Goal: Task Accomplishment & Management: Manage account settings

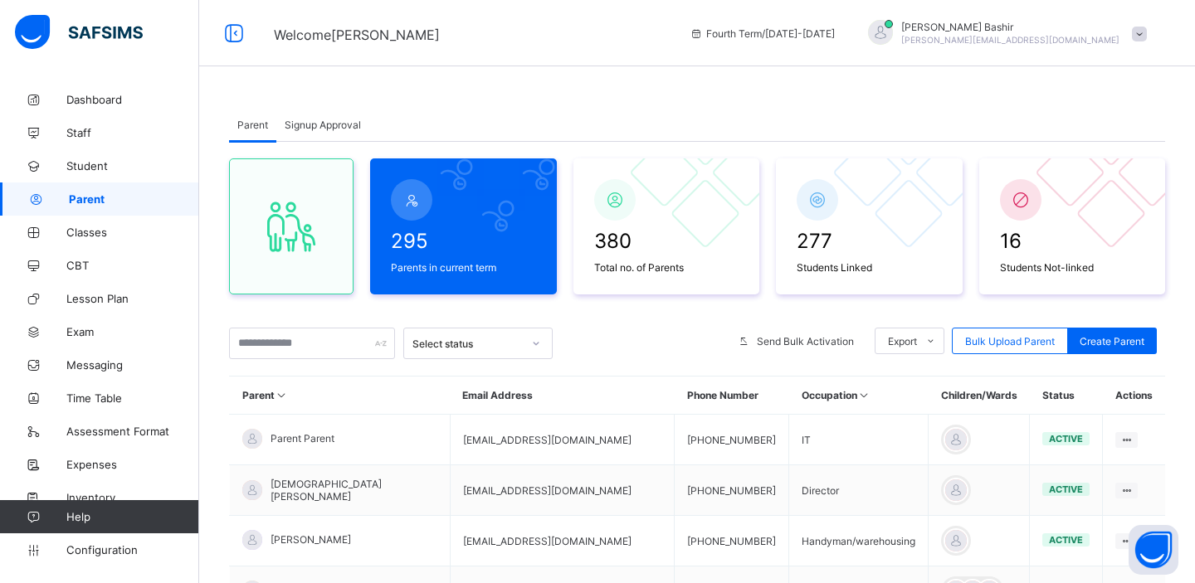
click at [331, 125] on span "Signup Approval" at bounding box center [323, 125] width 76 height 12
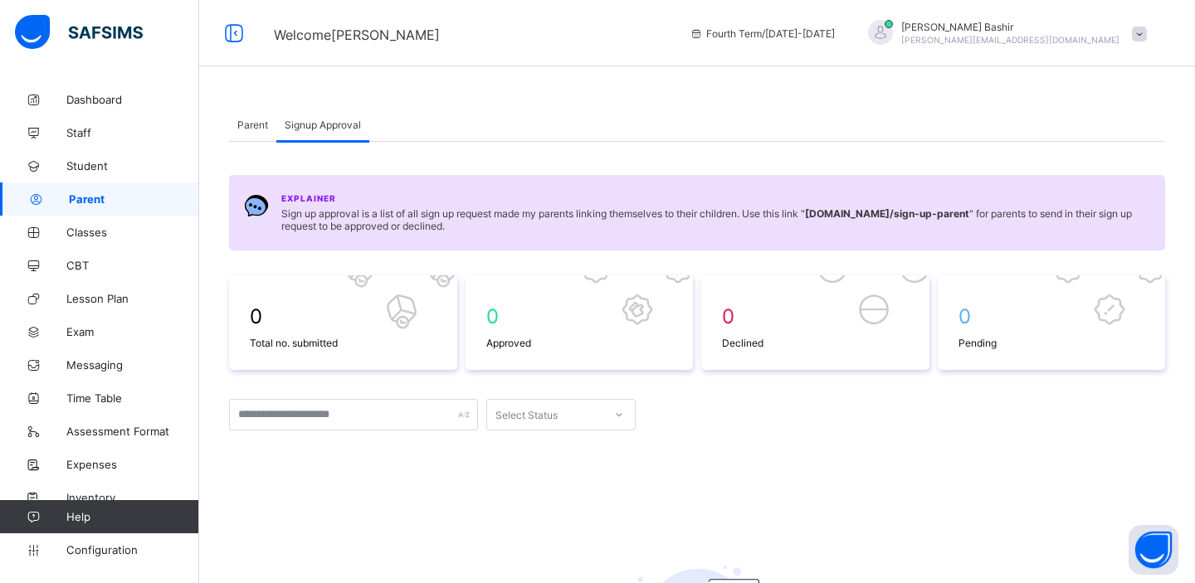
click at [236, 122] on div "Parent" at bounding box center [252, 124] width 47 height 33
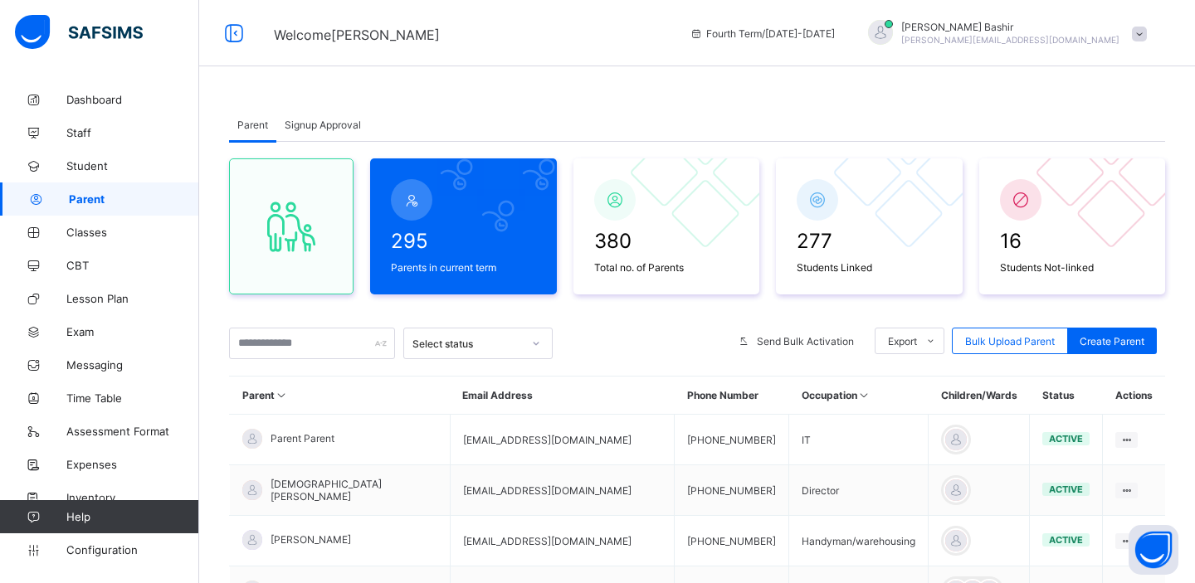
click at [321, 123] on span "Signup Approval" at bounding box center [323, 125] width 76 height 12
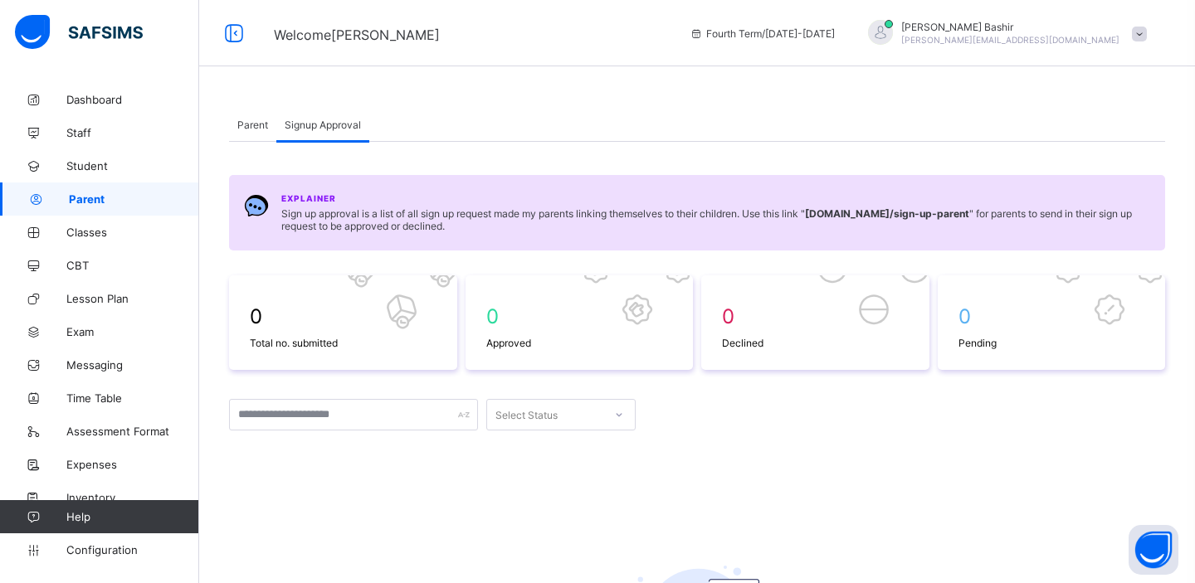
click at [267, 124] on span "Parent" at bounding box center [252, 125] width 31 height 12
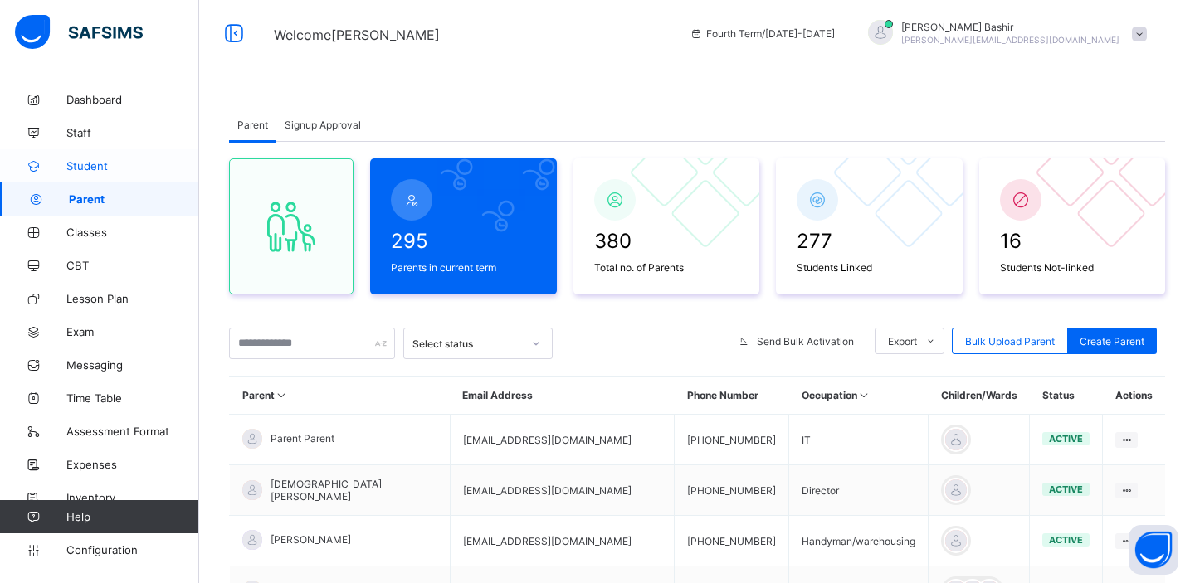
click at [91, 170] on span "Student" at bounding box center [132, 165] width 133 height 13
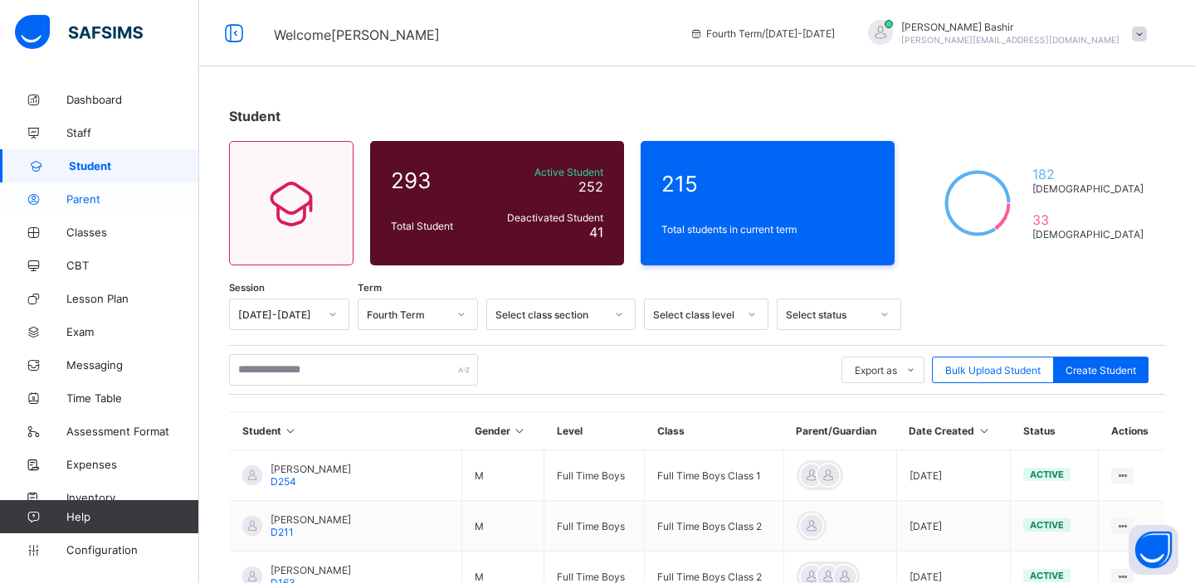
click at [93, 203] on span "Parent" at bounding box center [132, 199] width 133 height 13
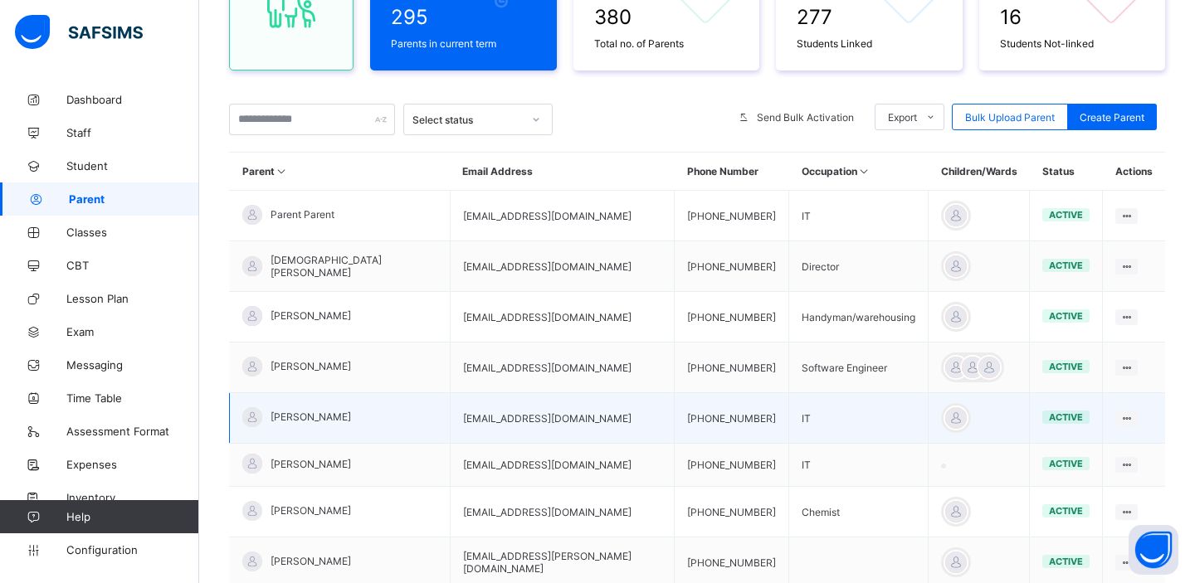
scroll to position [446, 0]
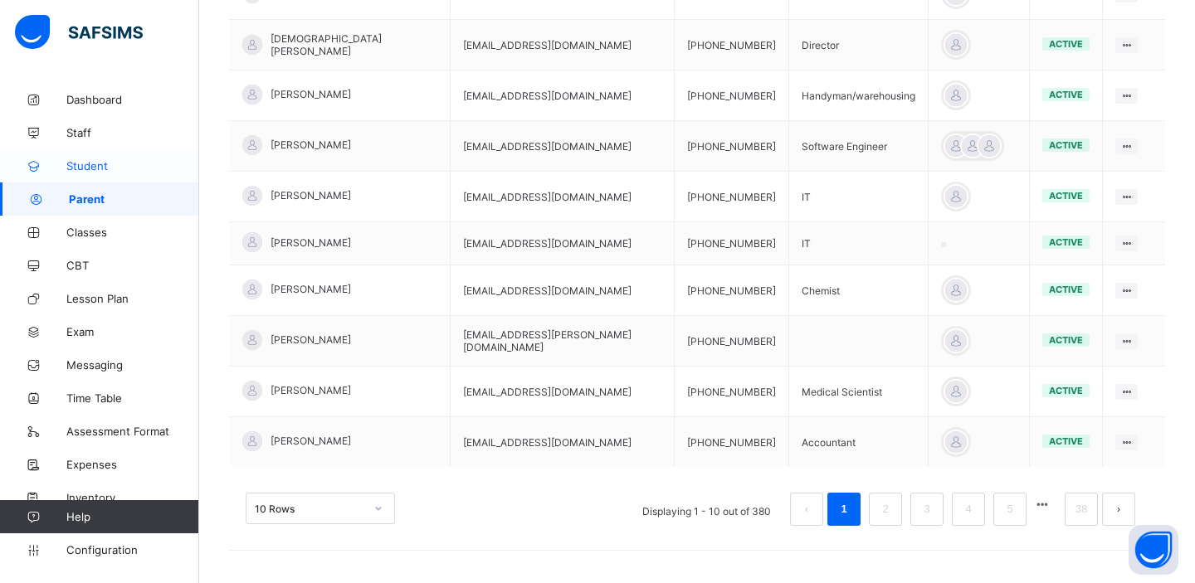
click at [124, 169] on span "Student" at bounding box center [132, 165] width 133 height 13
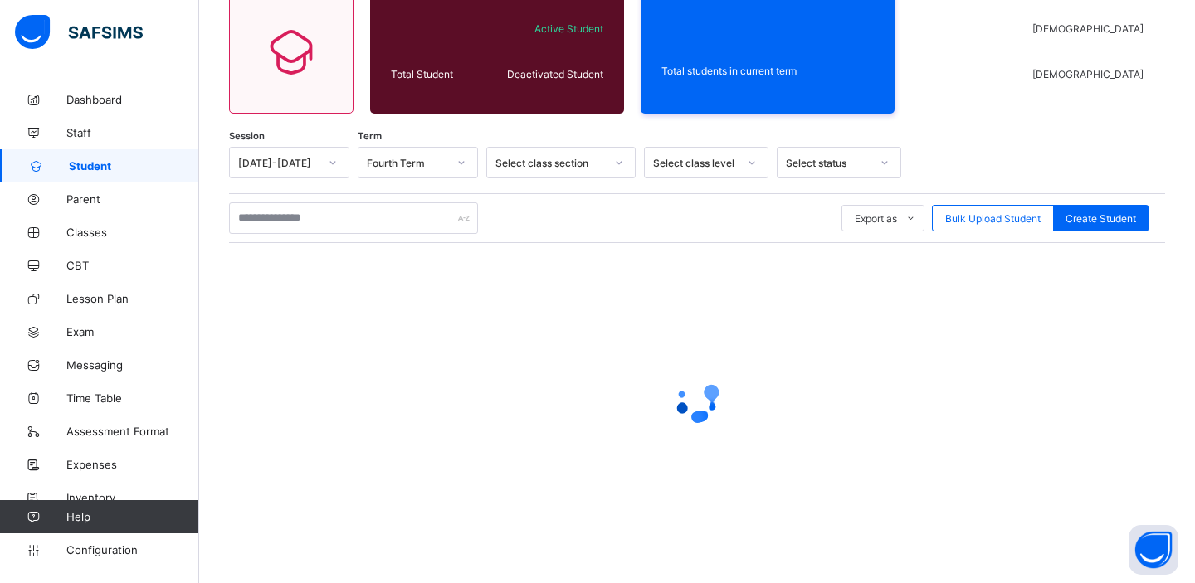
scroll to position [151, 0]
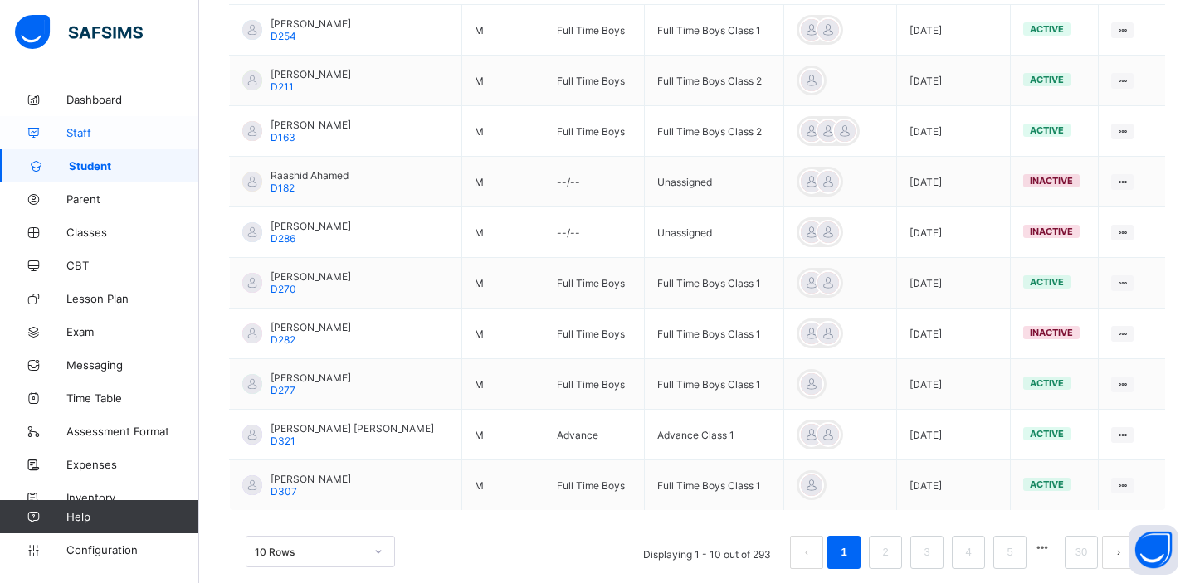
click at [85, 131] on span "Staff" at bounding box center [132, 132] width 133 height 13
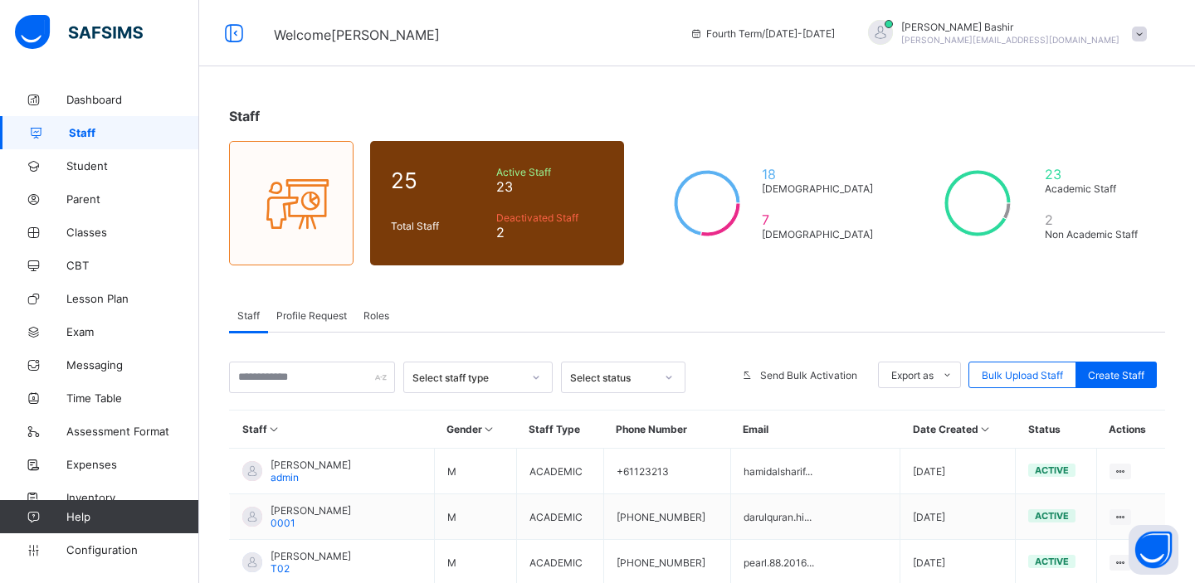
scroll to position [417, 0]
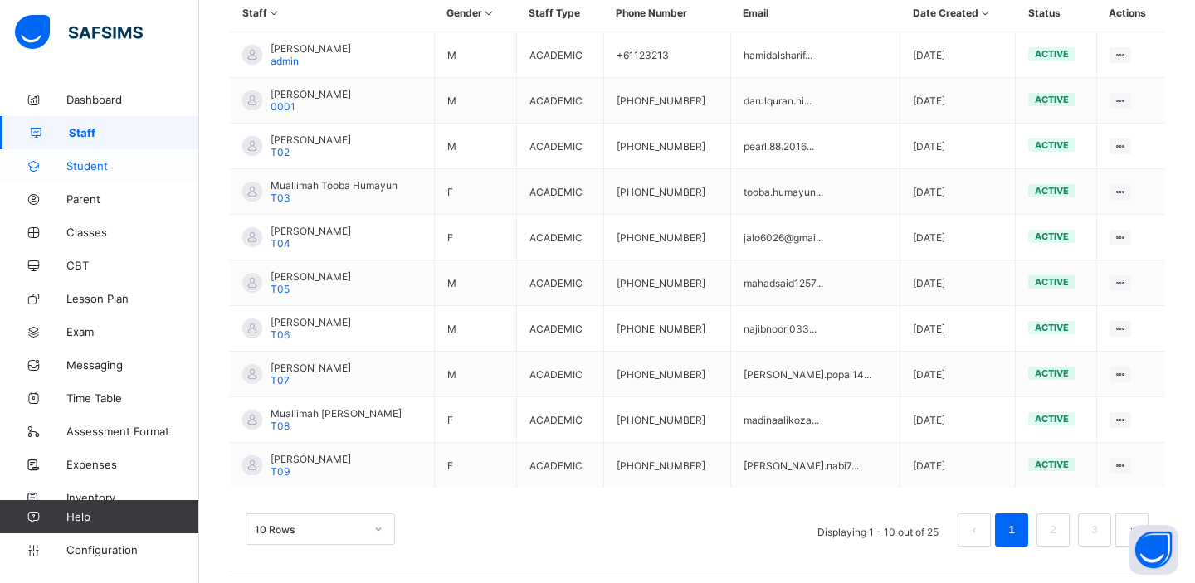
click at [94, 170] on span "Student" at bounding box center [132, 165] width 133 height 13
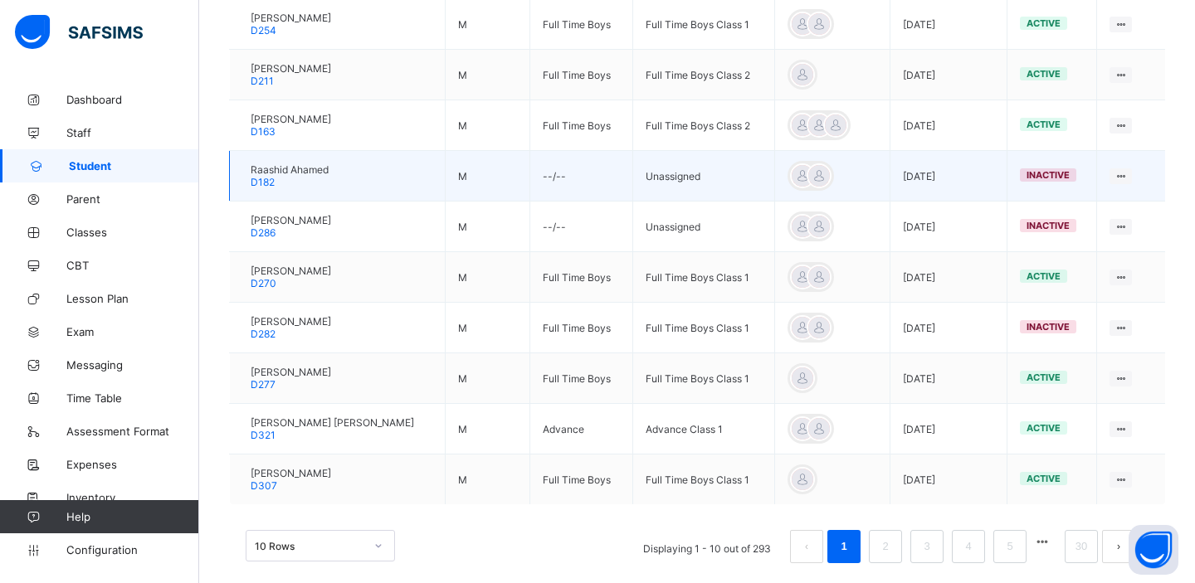
scroll to position [472, 0]
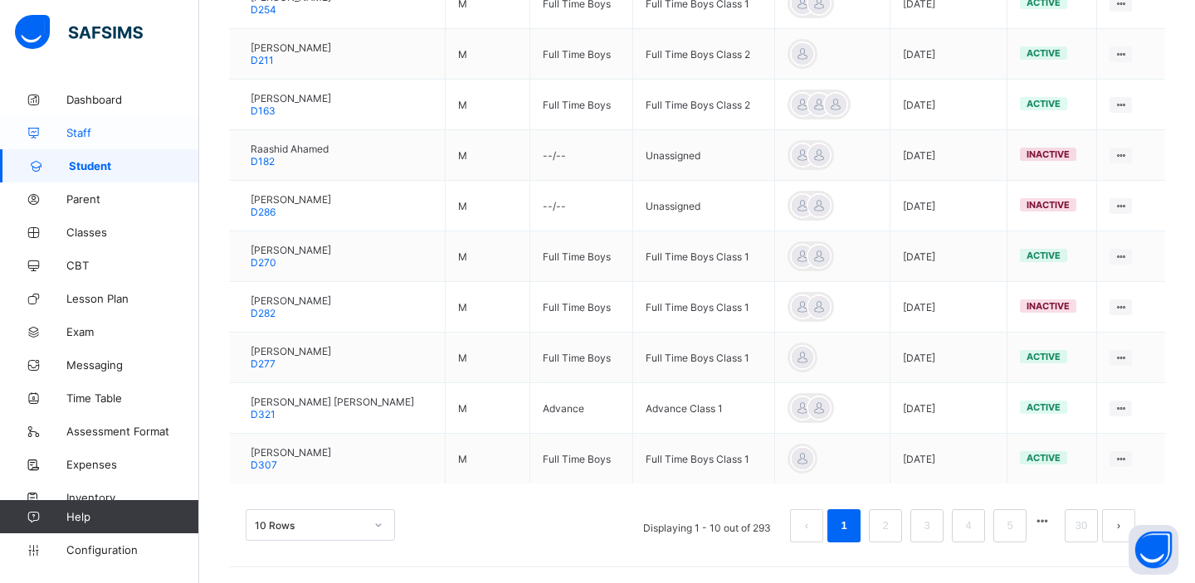
click at [86, 138] on span "Staff" at bounding box center [132, 132] width 133 height 13
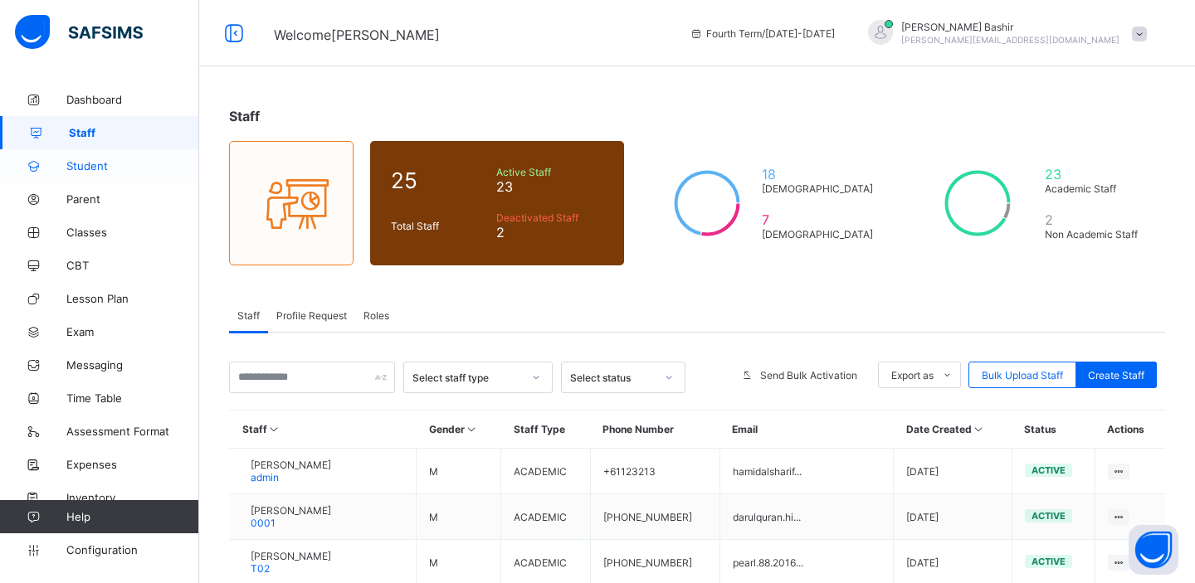
click at [96, 159] on span "Student" at bounding box center [132, 165] width 133 height 13
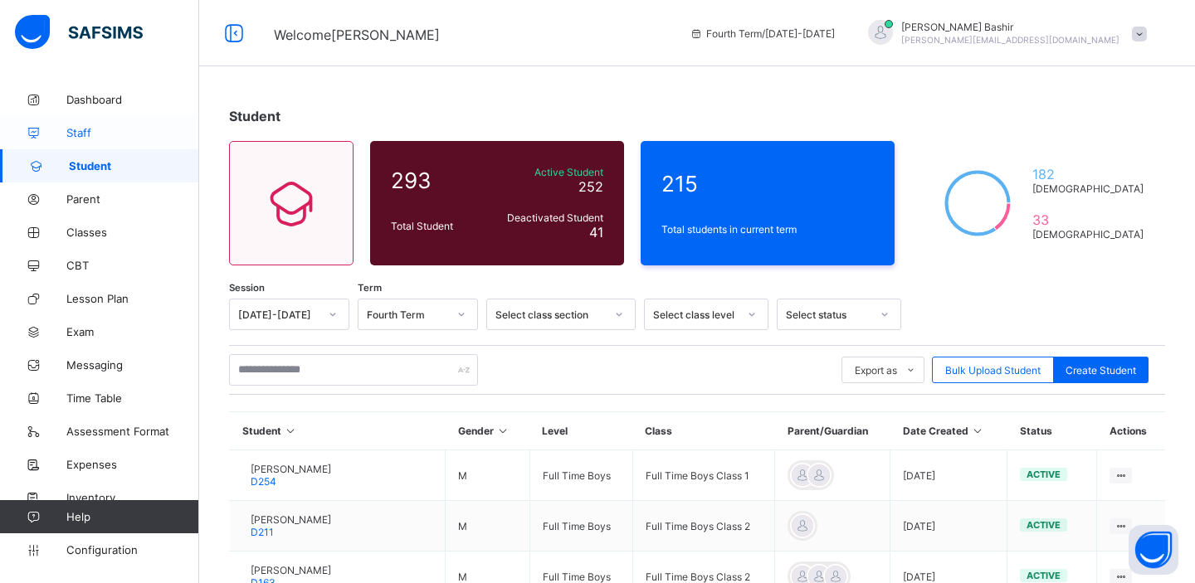
click at [76, 128] on span "Staff" at bounding box center [132, 132] width 133 height 13
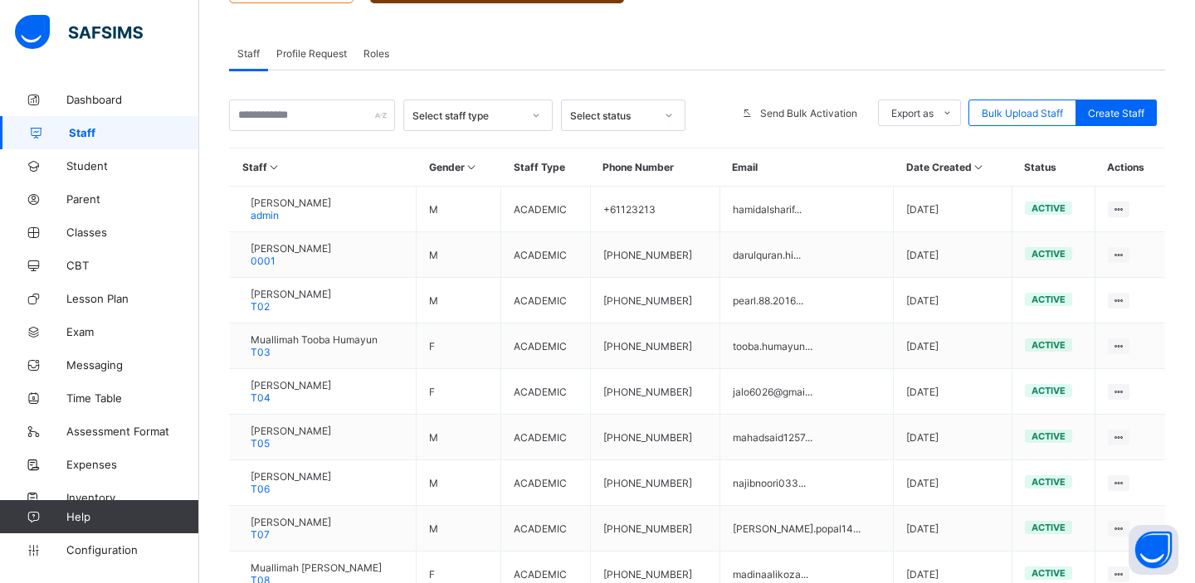
scroll to position [266, 0]
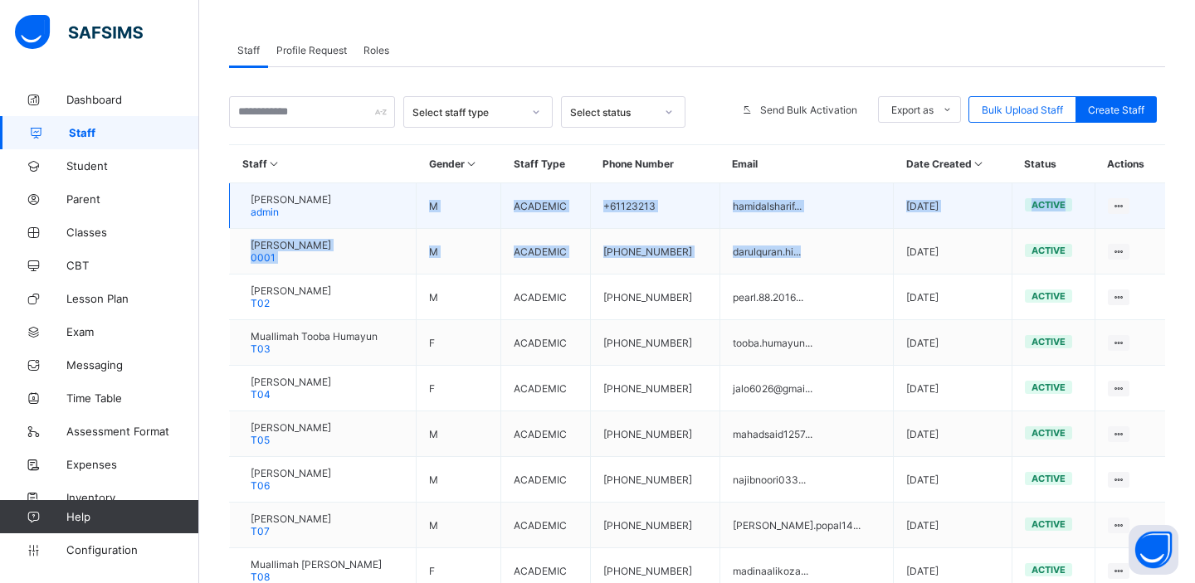
drag, startPoint x: 837, startPoint y: 251, endPoint x: 389, endPoint y: 212, distance: 449.1
click at [389, 212] on tbody "[PERSON_NAME] admin M ACADEMIC +61123213 hamidalsharif... [DATE] active View Pr…" at bounding box center [698, 411] width 936 height 456
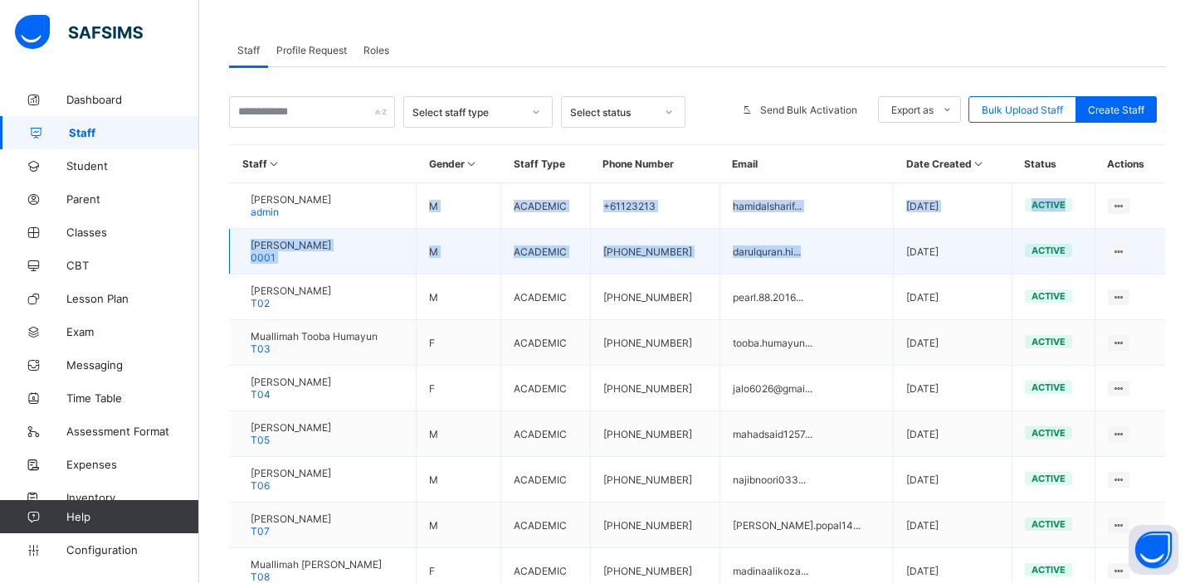
click at [847, 253] on td "darulquran.hi..." at bounding box center [807, 252] width 174 height 46
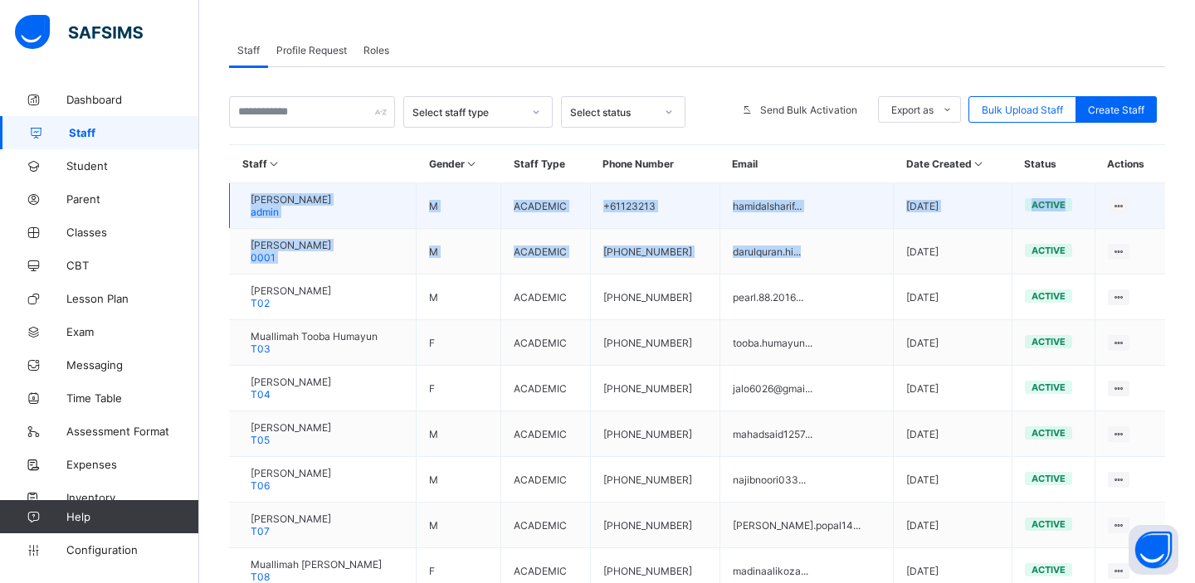
drag, startPoint x: 838, startPoint y: 253, endPoint x: 286, endPoint y: 192, distance: 556.2
click at [286, 192] on tbody "[PERSON_NAME] admin M ACADEMIC +61123213 hamidalsharif... [DATE] active View Pr…" at bounding box center [698, 411] width 936 height 456
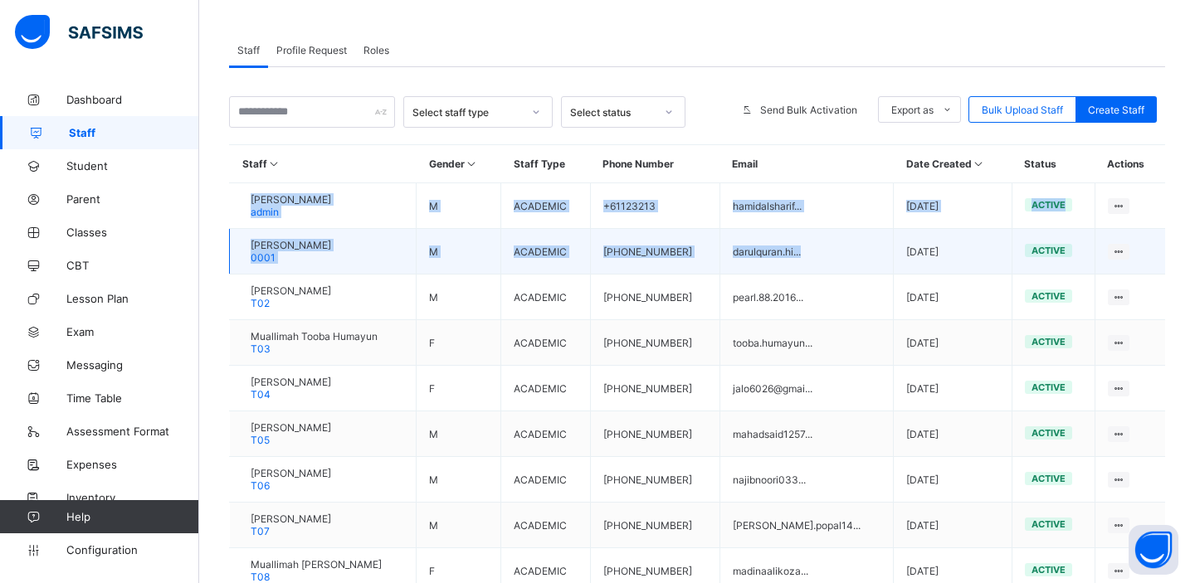
click at [369, 261] on td "Muallim [PERSON_NAME] 0001" at bounding box center [323, 252] width 187 height 46
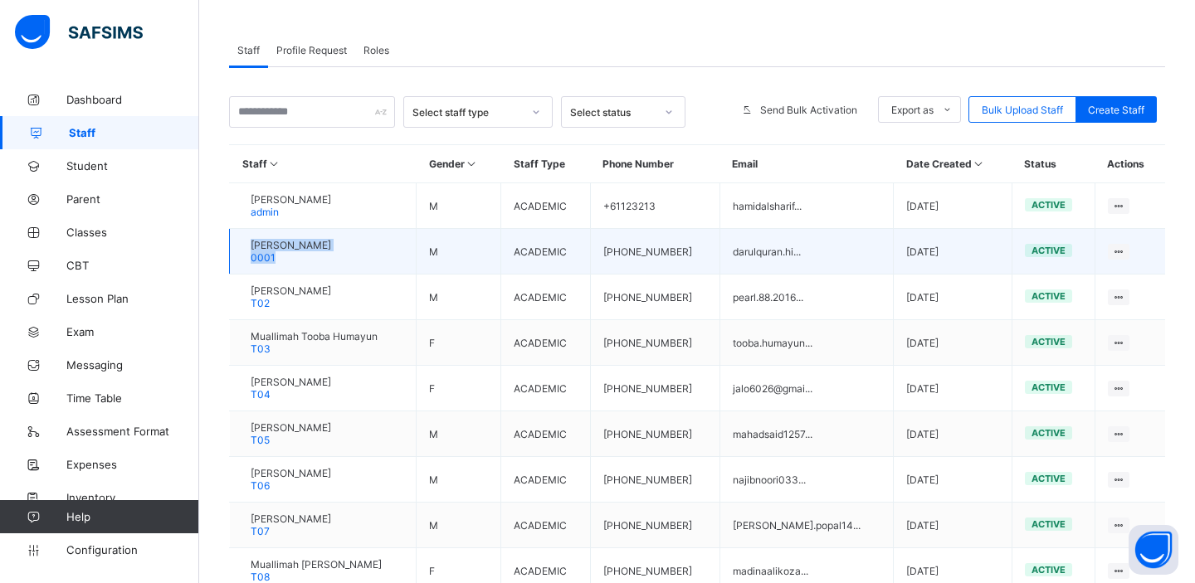
drag, startPoint x: 315, startPoint y: 261, endPoint x: 263, endPoint y: 242, distance: 55.4
click at [263, 242] on div "Muallim [PERSON_NAME] 0001" at bounding box center [286, 251] width 89 height 25
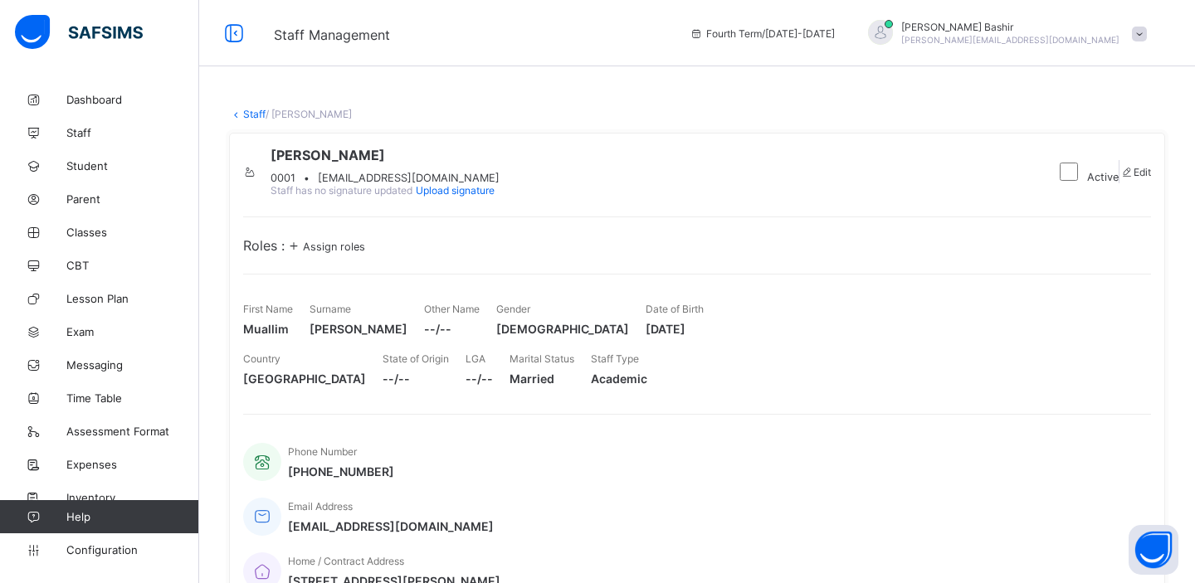
click at [248, 111] on link "Staff" at bounding box center [254, 114] width 22 height 12
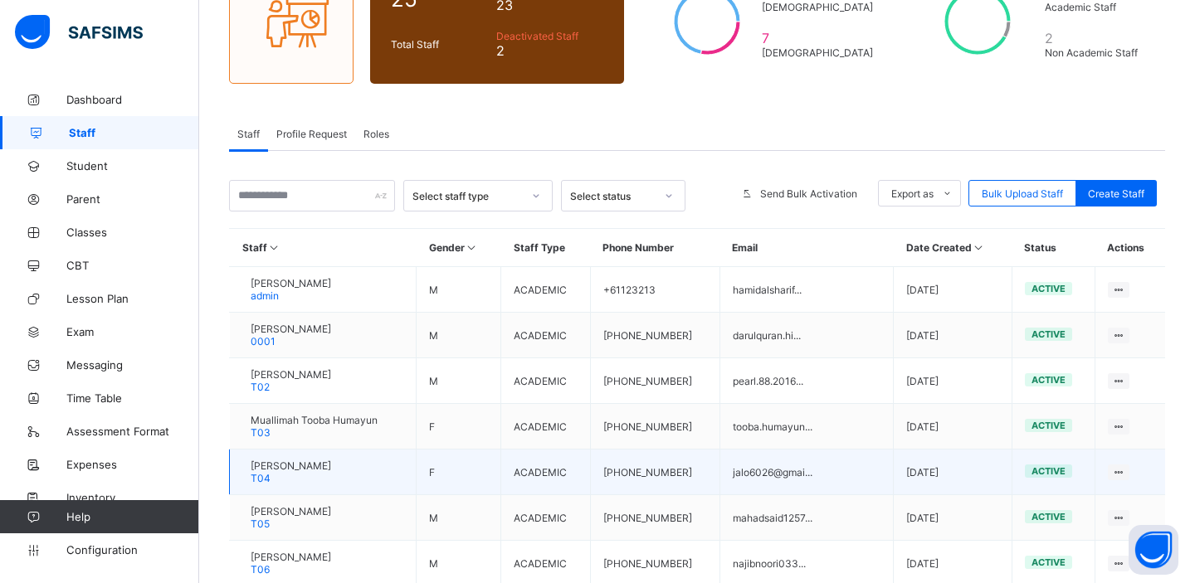
scroll to position [196, 0]
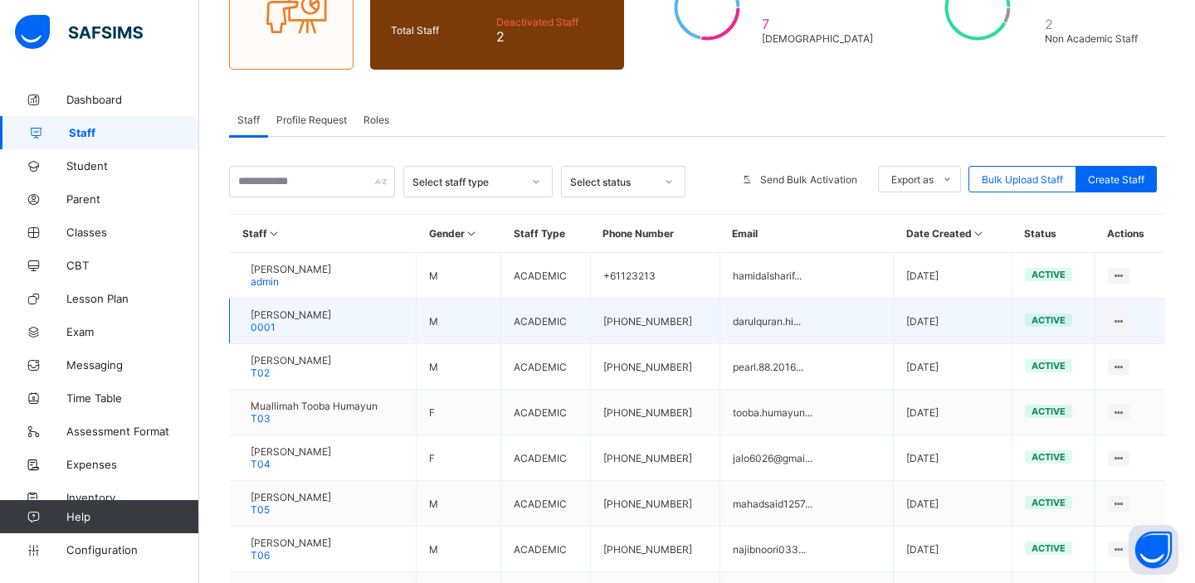
click at [331, 316] on span "[PERSON_NAME]" at bounding box center [291, 315] width 81 height 12
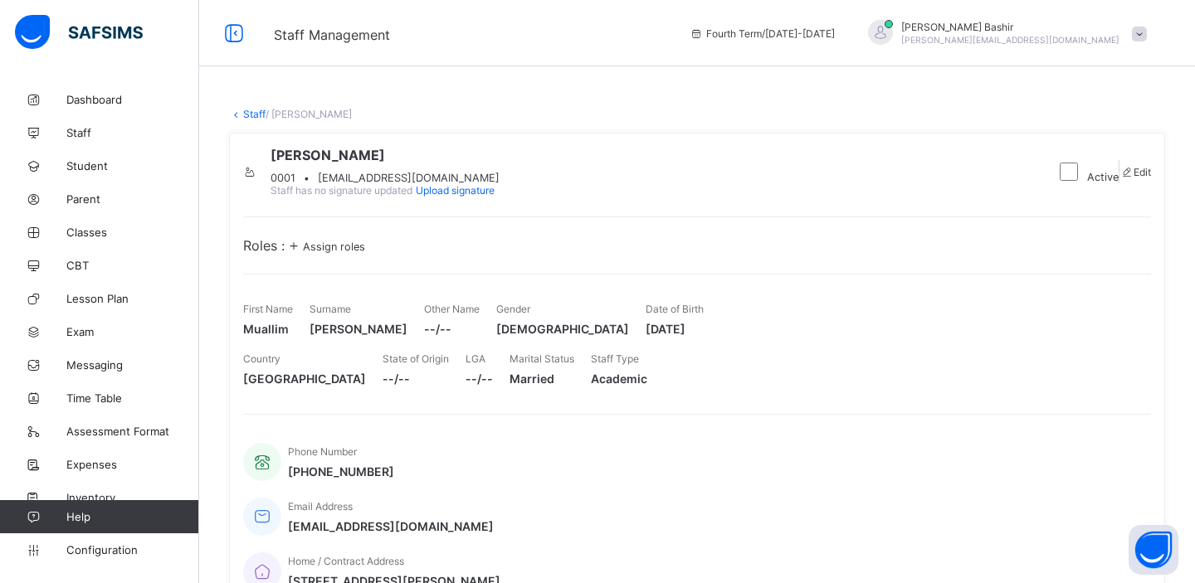
click at [251, 113] on link "Staff" at bounding box center [254, 114] width 22 height 12
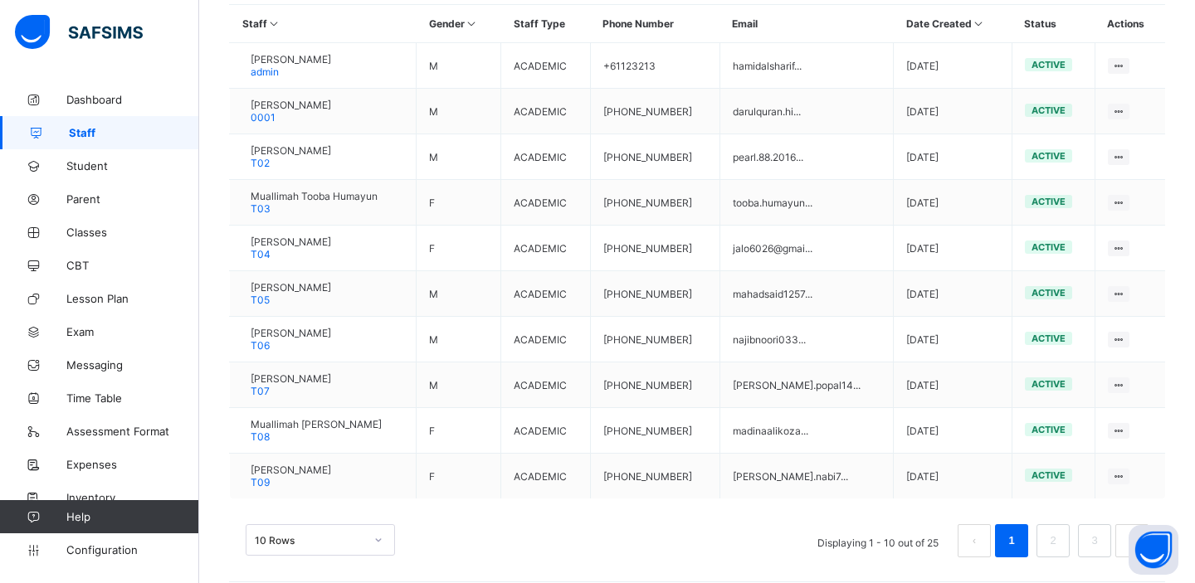
scroll to position [417, 0]
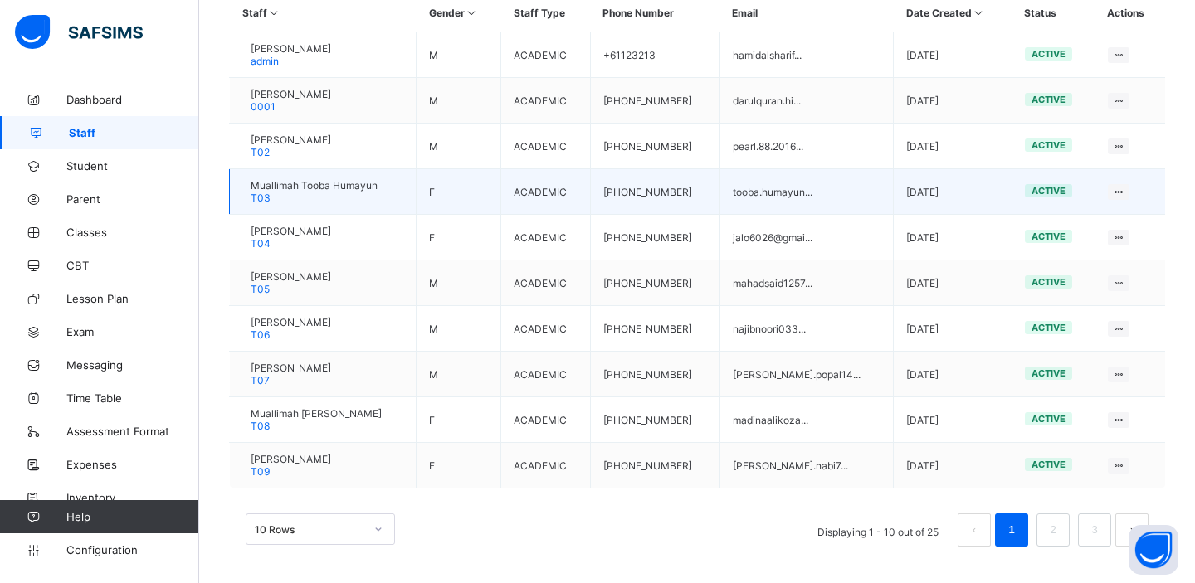
click at [320, 190] on div "Muallimah [PERSON_NAME] T03" at bounding box center [314, 191] width 127 height 25
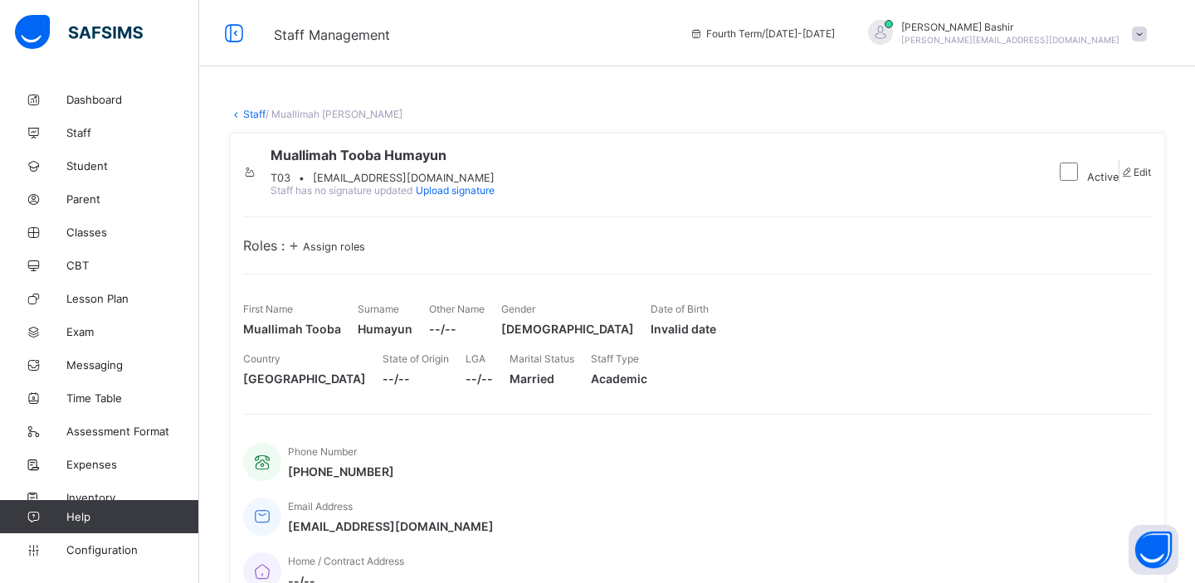
click at [252, 113] on link "Staff" at bounding box center [254, 114] width 22 height 12
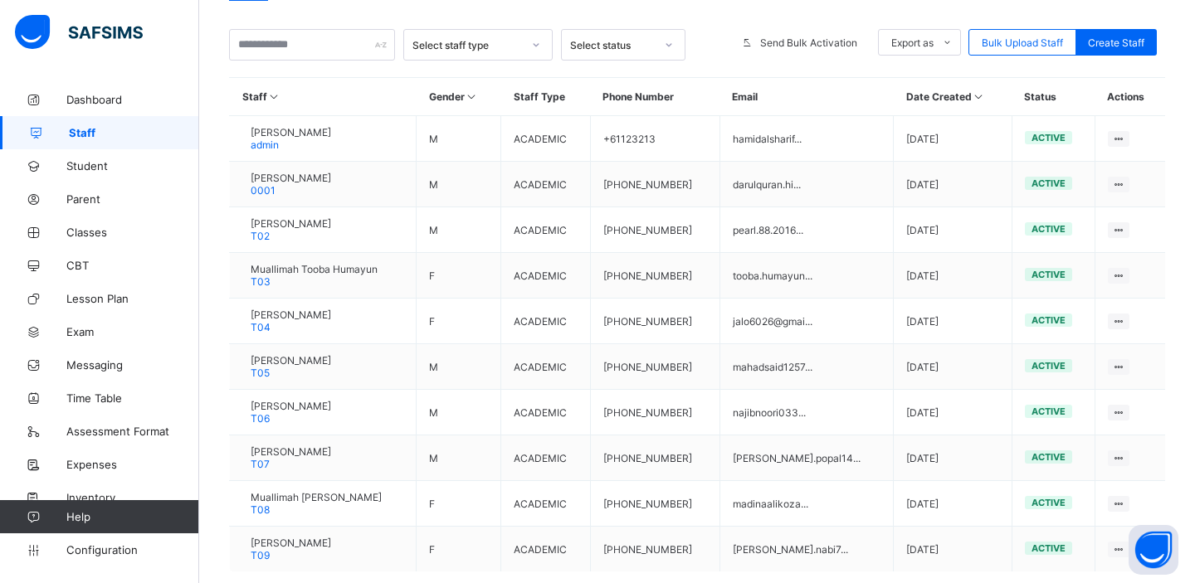
scroll to position [308, 0]
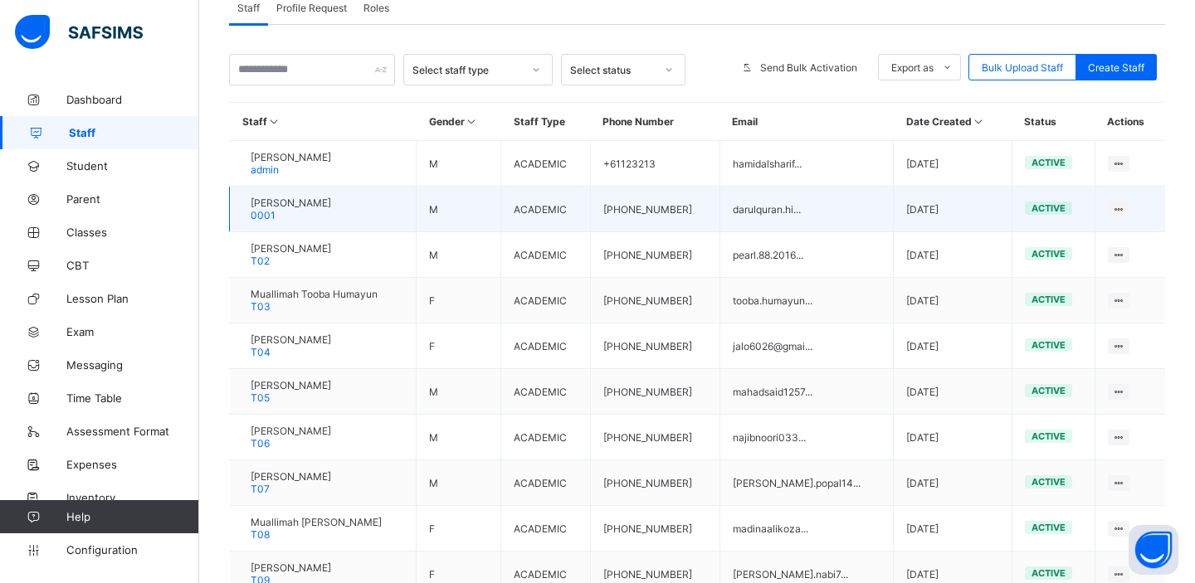
click at [296, 210] on div "Muallim [PERSON_NAME] 0001" at bounding box center [291, 209] width 81 height 25
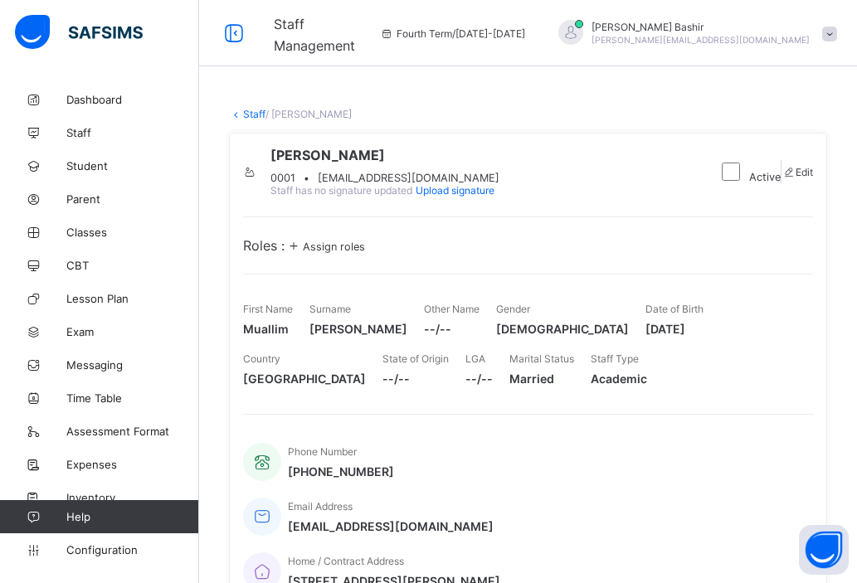
click at [248, 114] on link "Staff" at bounding box center [254, 114] width 22 height 12
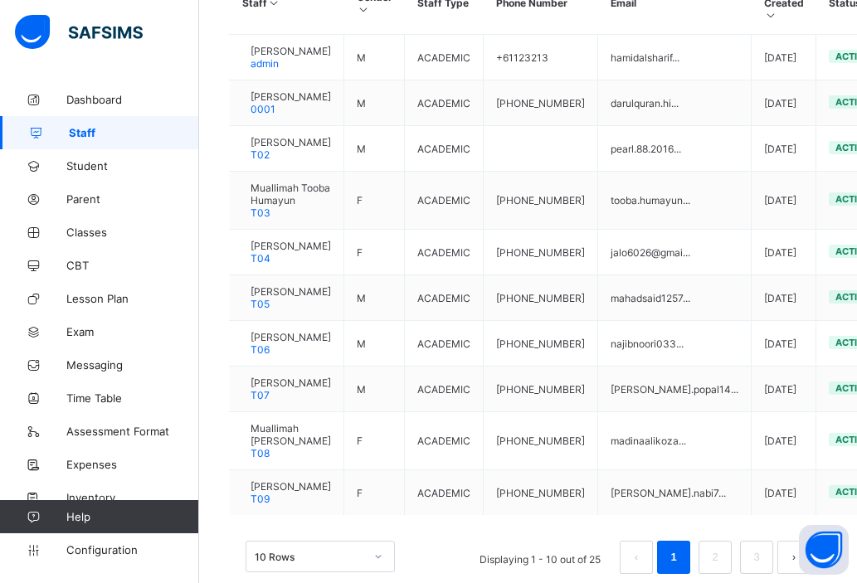
scroll to position [481, 0]
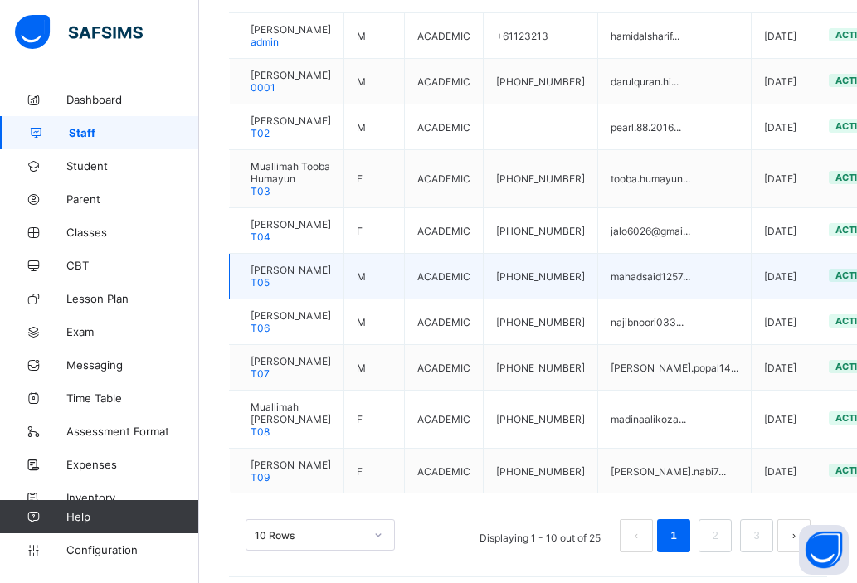
click at [279, 276] on span "[PERSON_NAME]" at bounding box center [291, 270] width 81 height 12
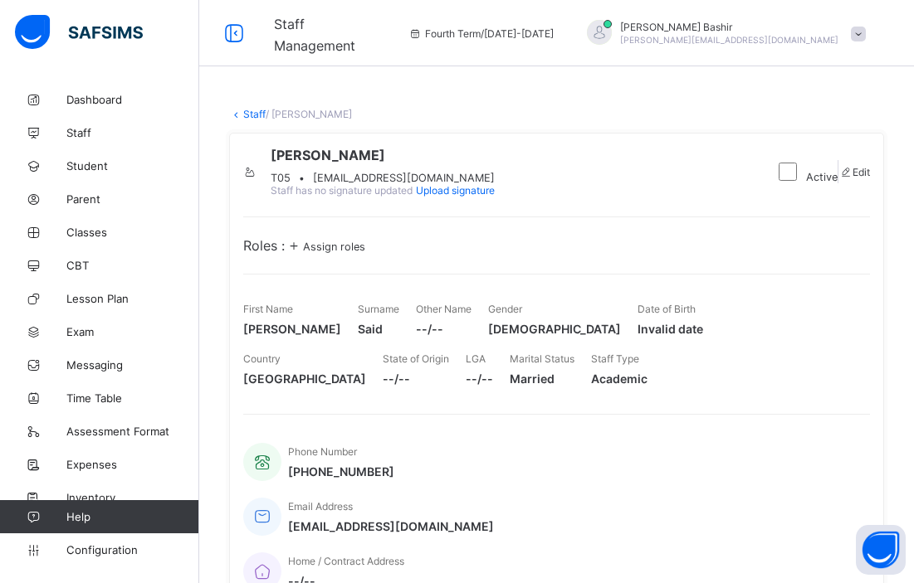
click at [253, 115] on link "Staff" at bounding box center [254, 114] width 22 height 12
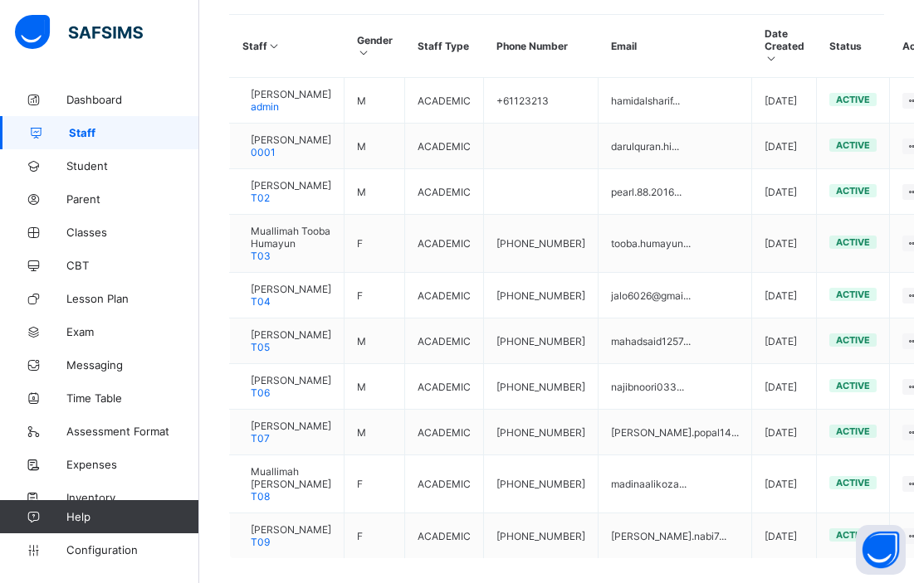
scroll to position [423, 0]
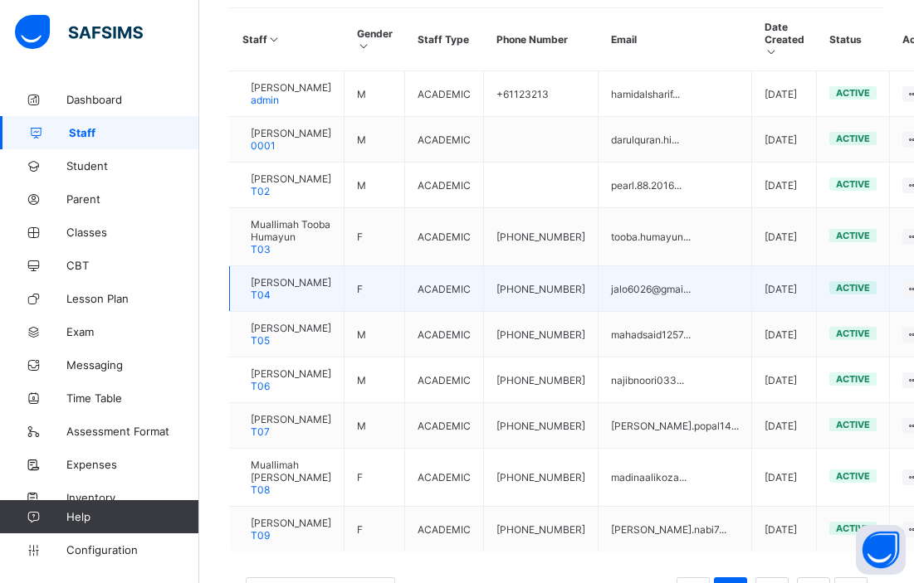
click at [297, 289] on span "[PERSON_NAME]" at bounding box center [291, 282] width 81 height 12
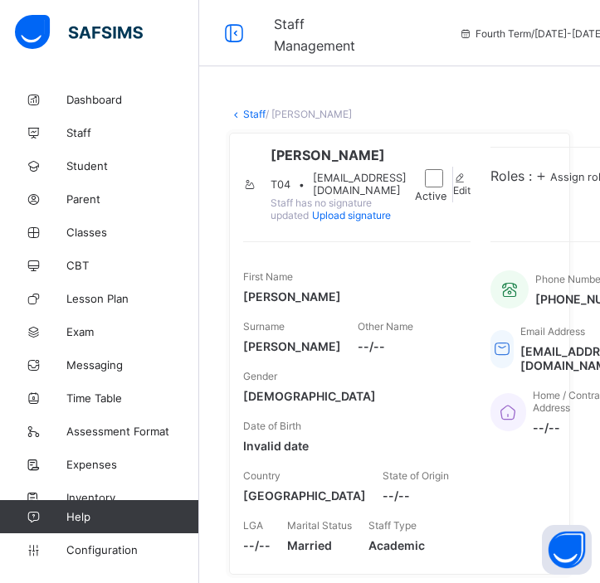
click at [256, 109] on link "Staff" at bounding box center [254, 114] width 22 height 12
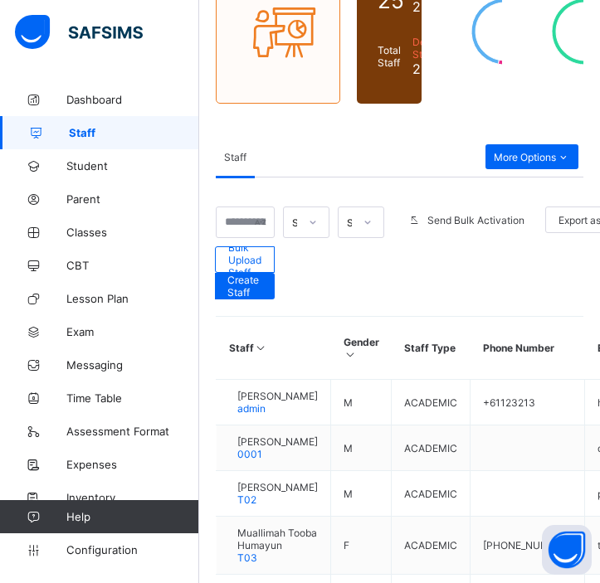
scroll to position [727, 0]
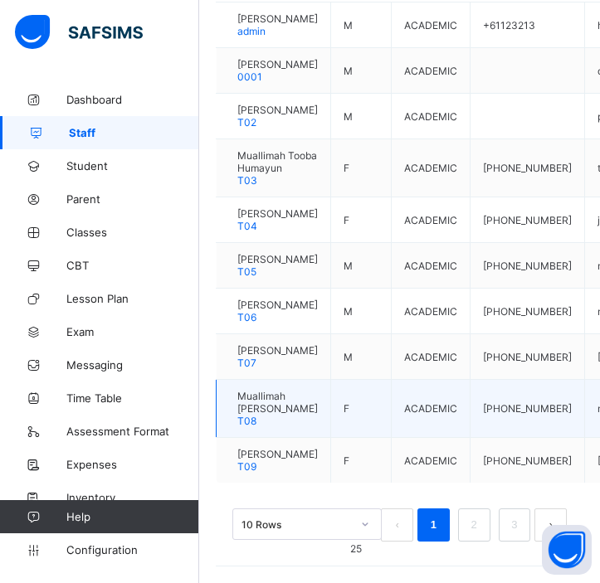
click at [276, 390] on span "Muallimah [PERSON_NAME]" at bounding box center [277, 402] width 81 height 25
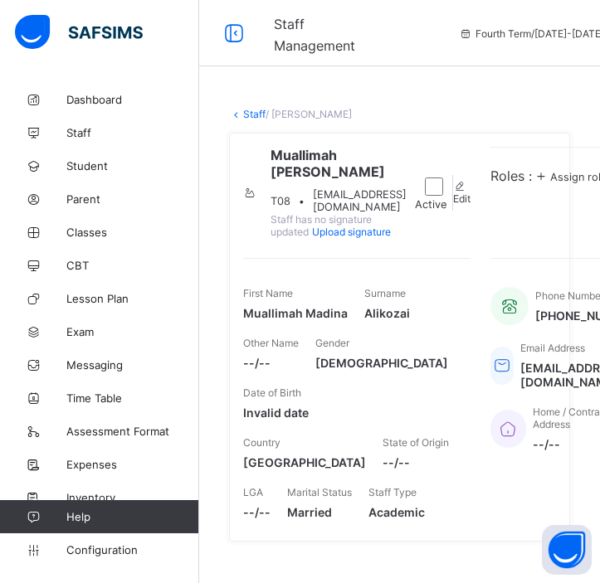
click at [261, 115] on link "Staff" at bounding box center [254, 114] width 22 height 12
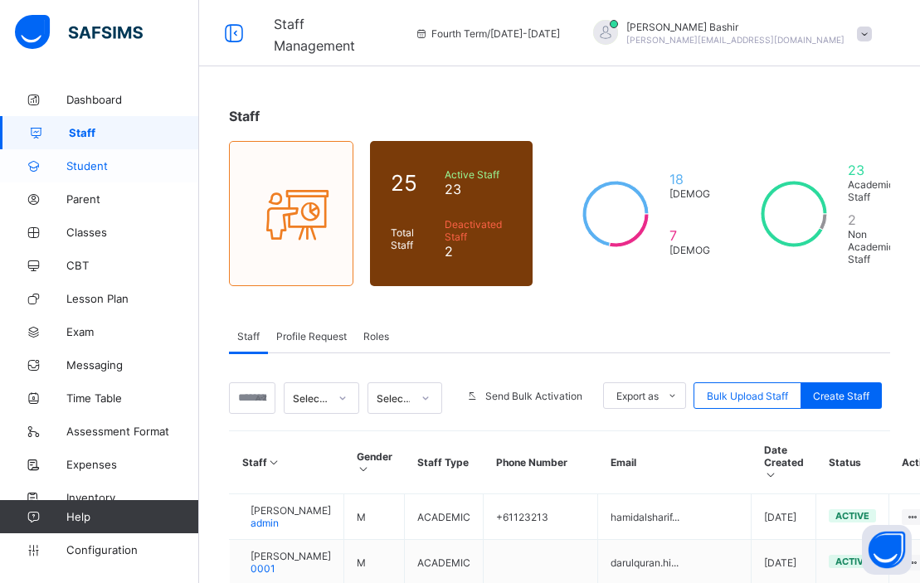
click at [99, 164] on span "Student" at bounding box center [132, 165] width 133 height 13
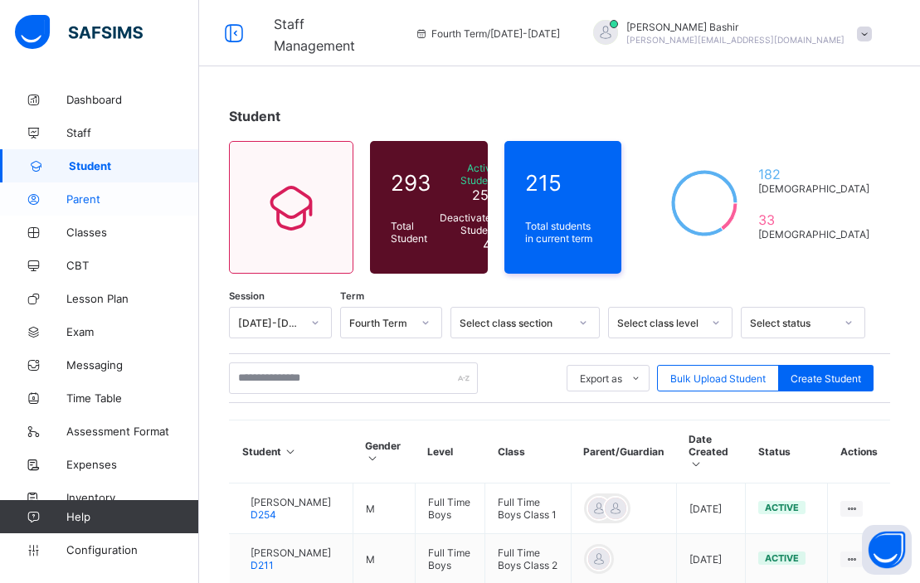
click at [90, 198] on span "Parent" at bounding box center [132, 199] width 133 height 13
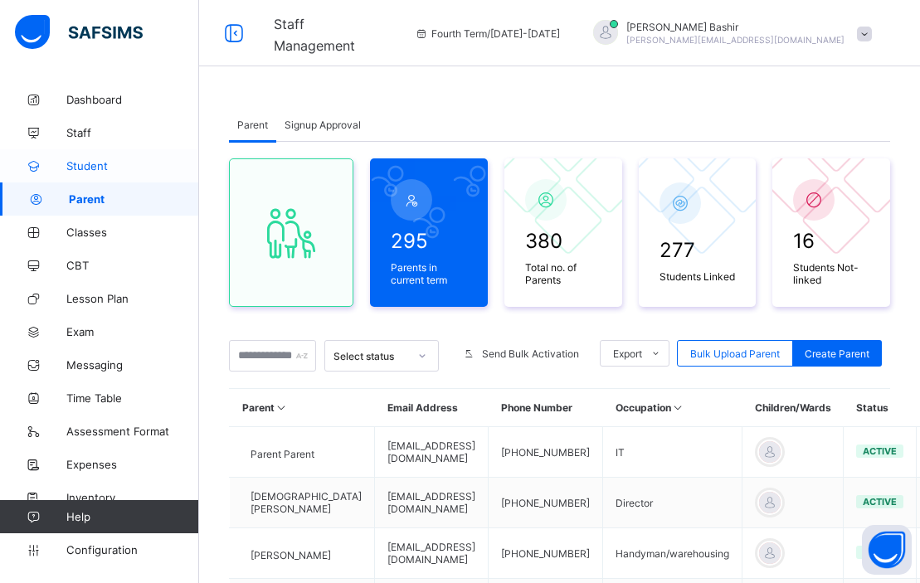
click at [104, 166] on span "Student" at bounding box center [132, 165] width 133 height 13
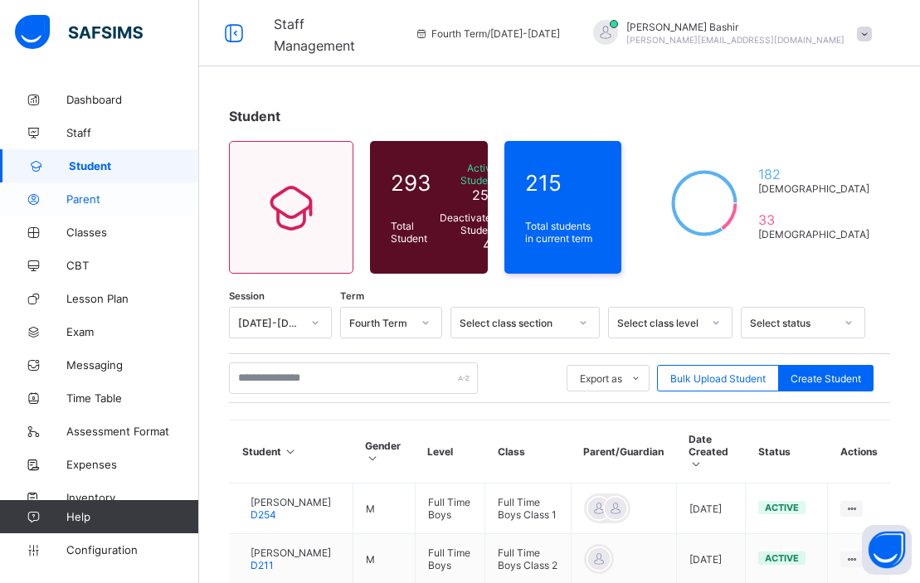
click at [95, 205] on span "Parent" at bounding box center [132, 199] width 133 height 13
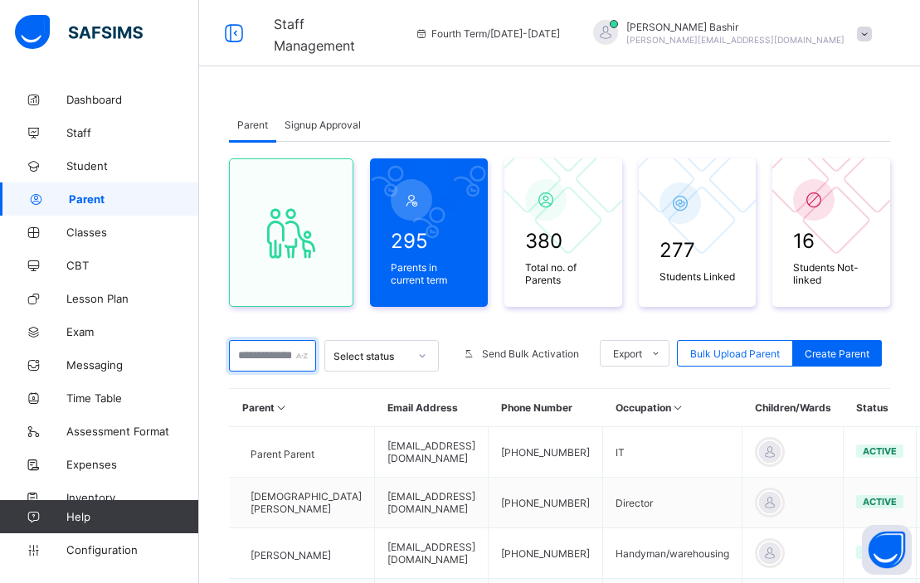
click at [273, 355] on input "text" at bounding box center [272, 356] width 87 height 32
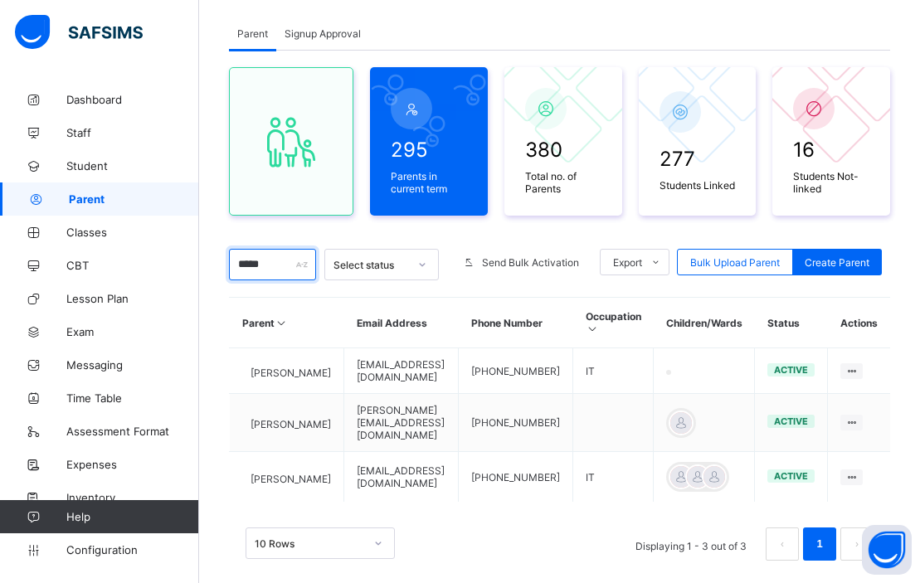
scroll to position [118, 0]
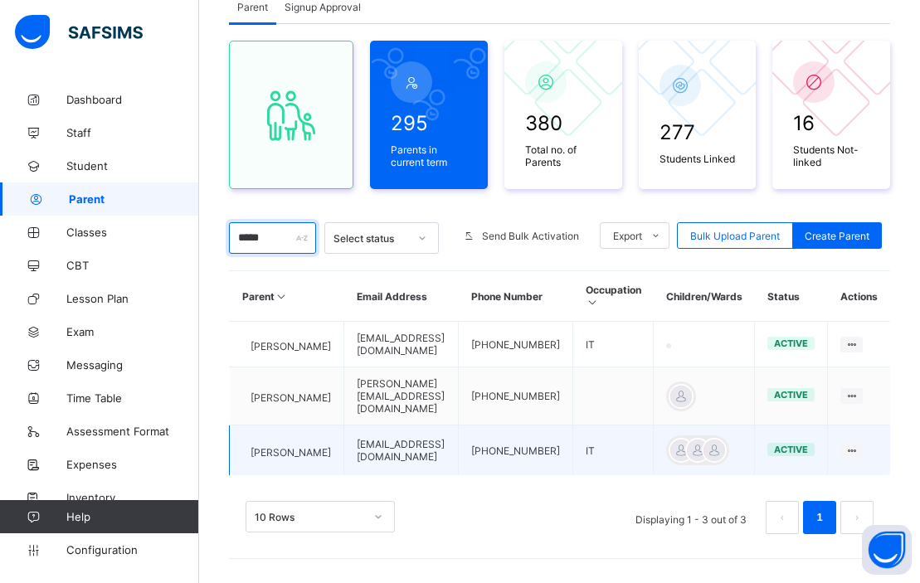
type input "*****"
drag, startPoint x: 450, startPoint y: 443, endPoint x: 327, endPoint y: 447, distance: 122.9
click at [344, 447] on td "[EMAIL_ADDRESS][DOMAIN_NAME]" at bounding box center [401, 451] width 115 height 51
click at [418, 443] on td "[EMAIL_ADDRESS][DOMAIN_NAME]" at bounding box center [401, 451] width 115 height 51
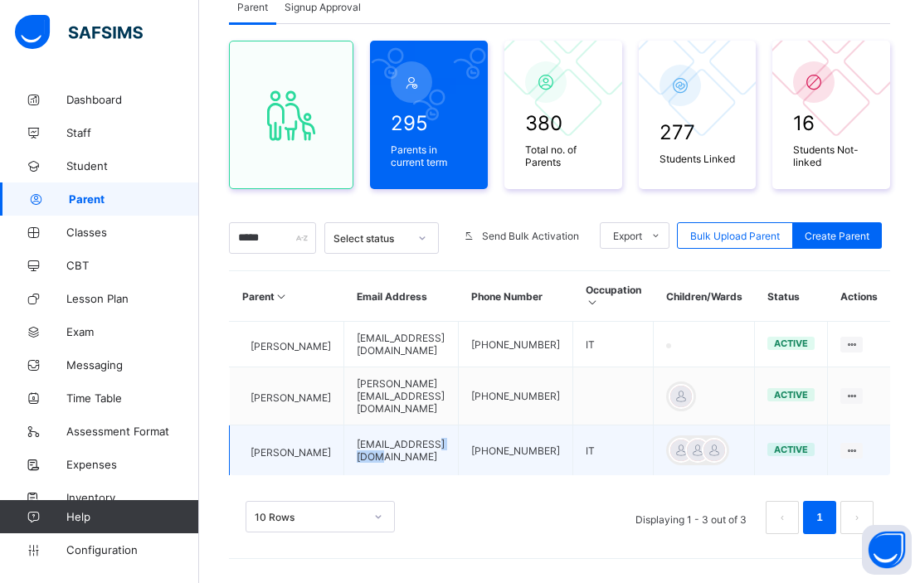
click at [418, 443] on td "[EMAIL_ADDRESS][DOMAIN_NAME]" at bounding box center [401, 451] width 115 height 51
copy td "[EMAIL_ADDRESS][DOMAIN_NAME]"
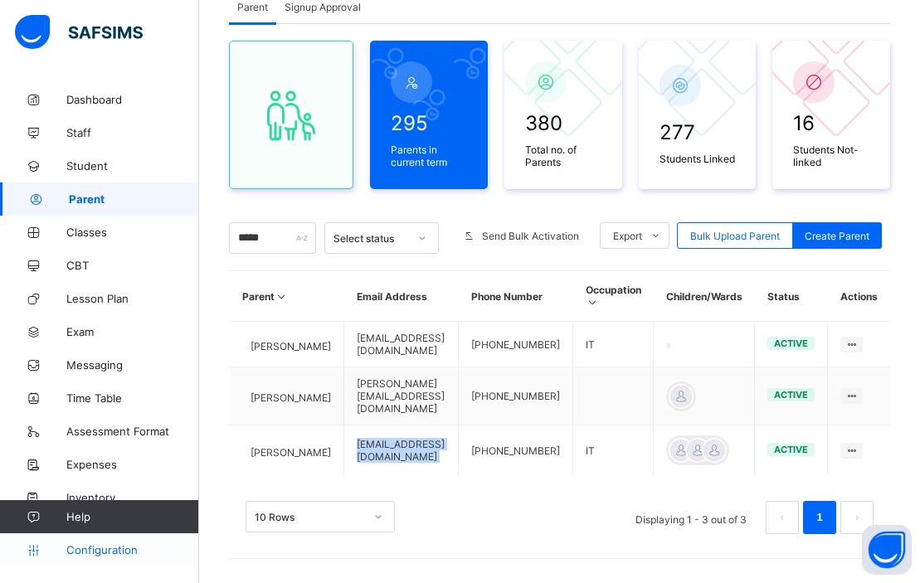
click at [95, 553] on span "Configuration" at bounding box center [132, 550] width 132 height 13
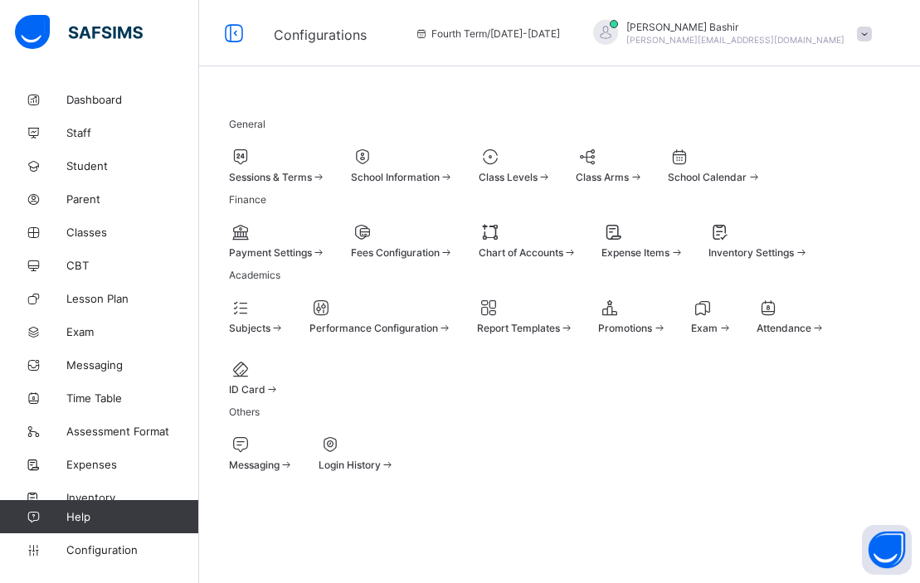
scroll to position [232, 0]
click at [276, 471] on span "Messaging" at bounding box center [254, 465] width 51 height 12
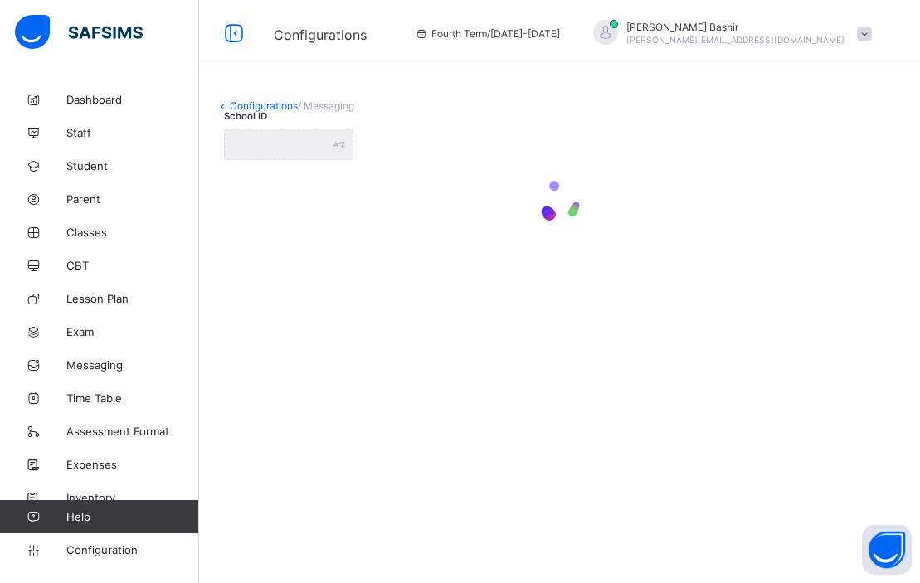
type input "**********"
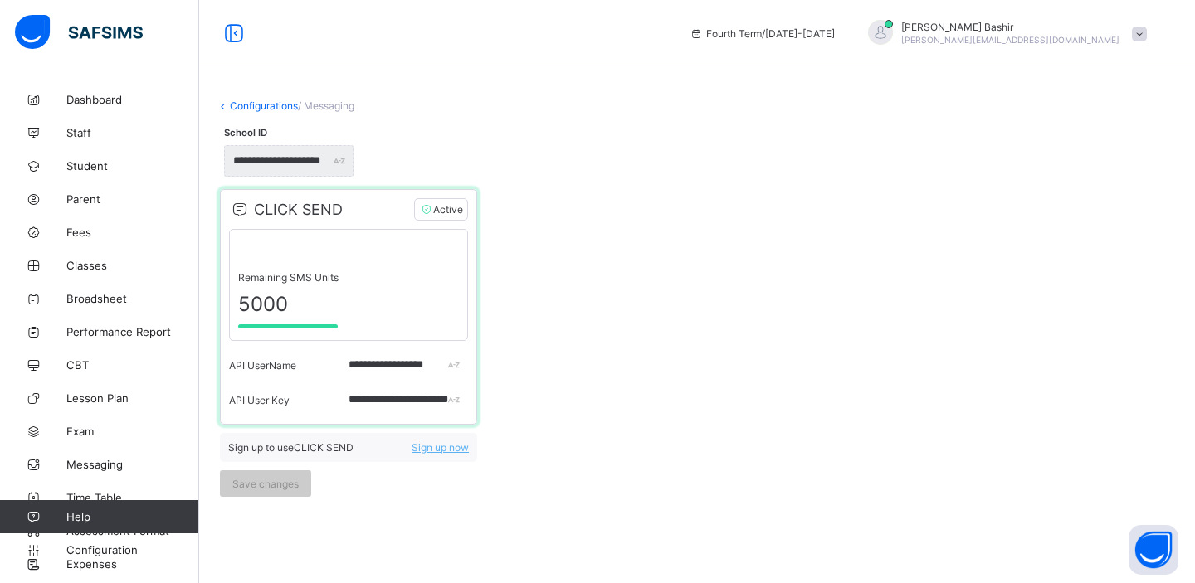
click at [259, 302] on span "5000" at bounding box center [348, 304] width 221 height 24
click at [293, 300] on span "5000" at bounding box center [348, 304] width 221 height 24
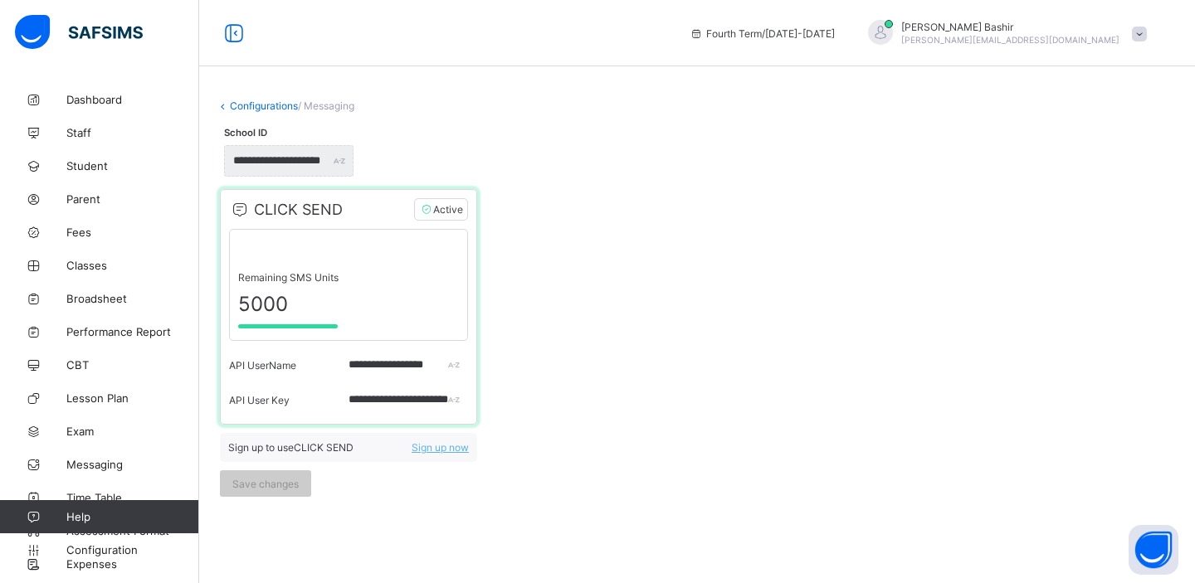
click at [456, 445] on span "Sign up now" at bounding box center [440, 448] width 57 height 12
click at [87, 166] on span "Student" at bounding box center [132, 165] width 133 height 13
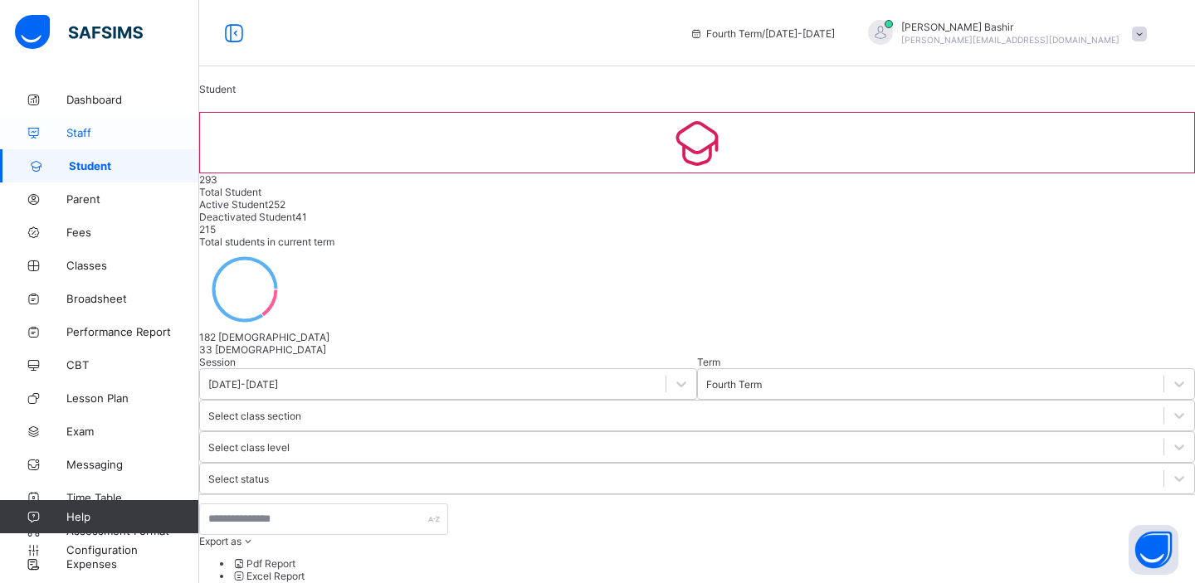
click at [76, 134] on span "Staff" at bounding box center [132, 132] width 133 height 13
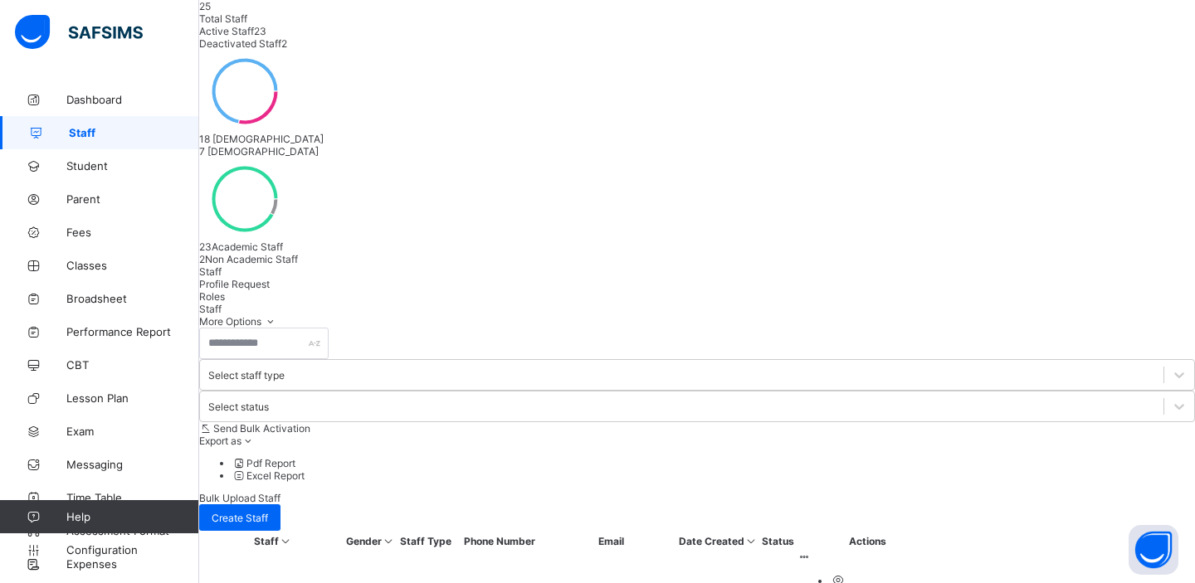
scroll to position [417, 0]
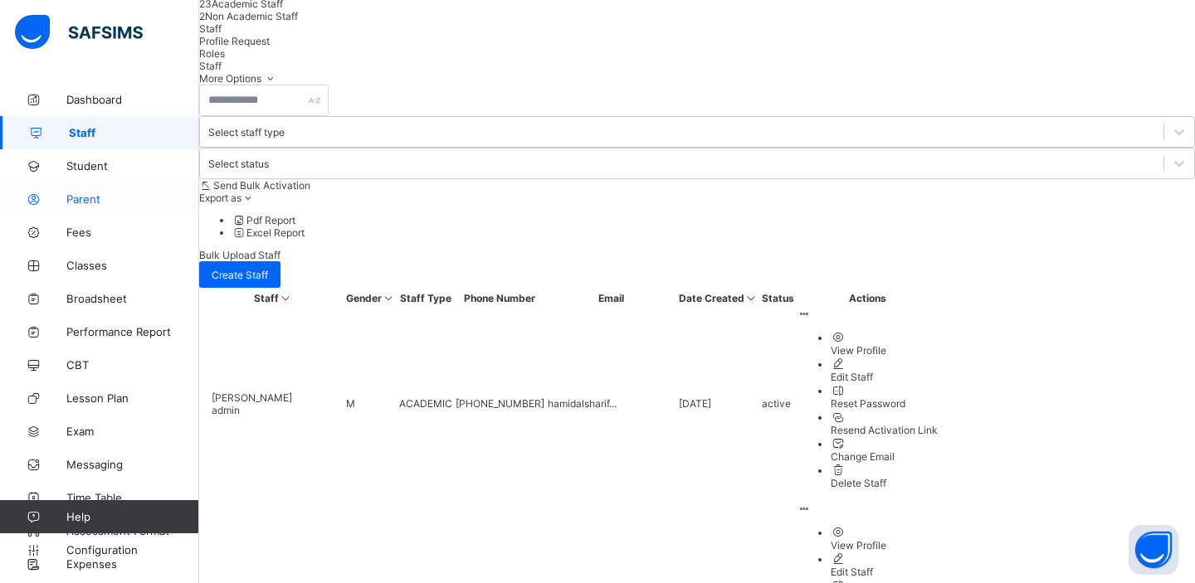
click at [105, 198] on span "Parent" at bounding box center [132, 199] width 133 height 13
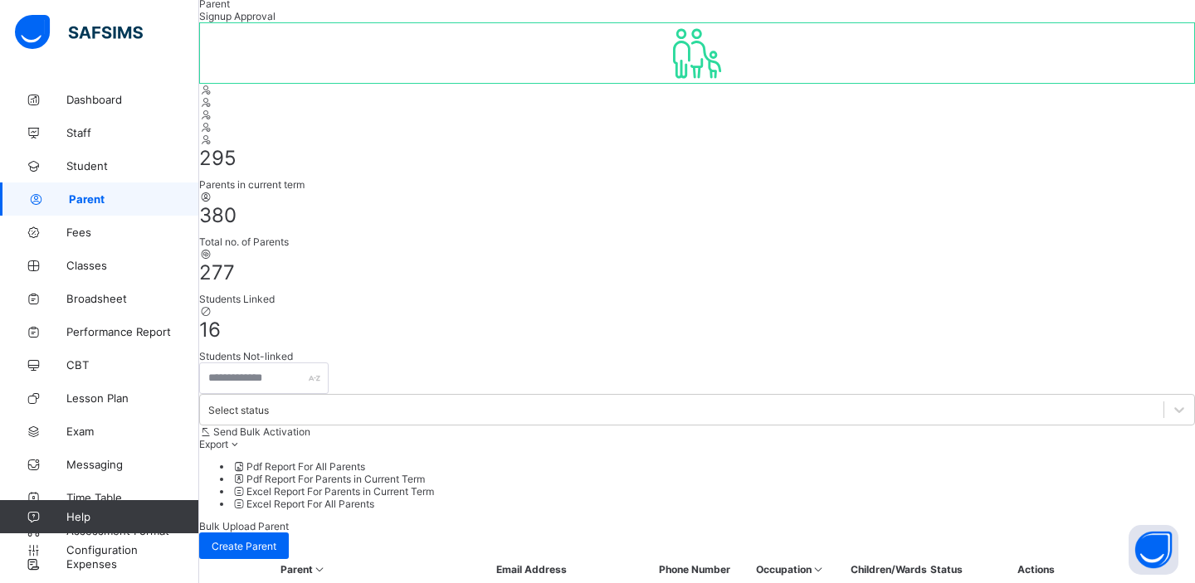
scroll to position [124, 0]
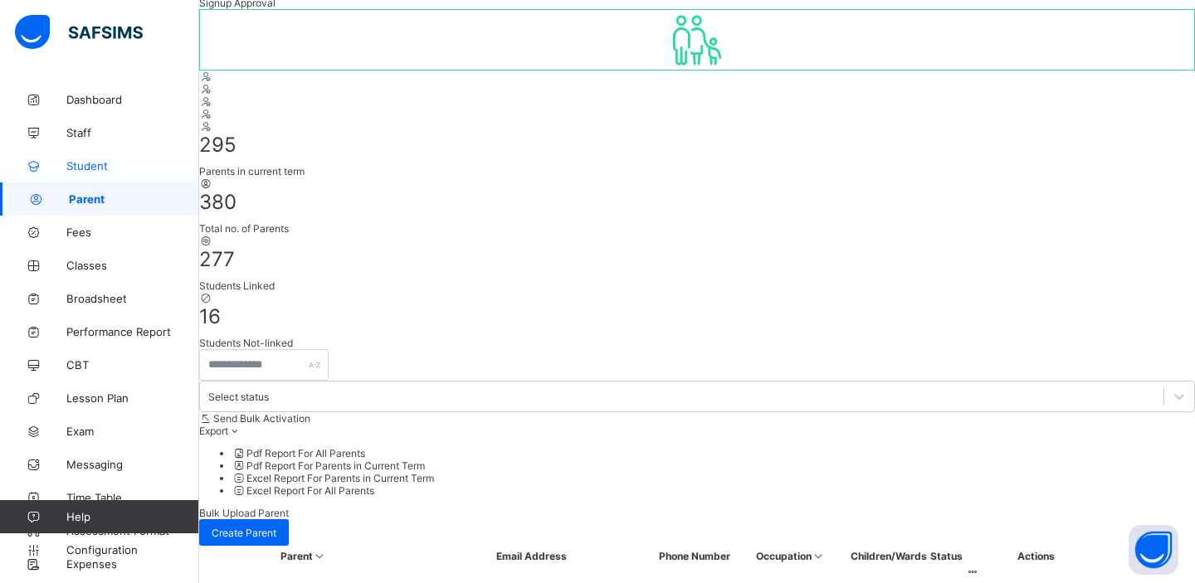
click at [76, 164] on span "Student" at bounding box center [132, 165] width 133 height 13
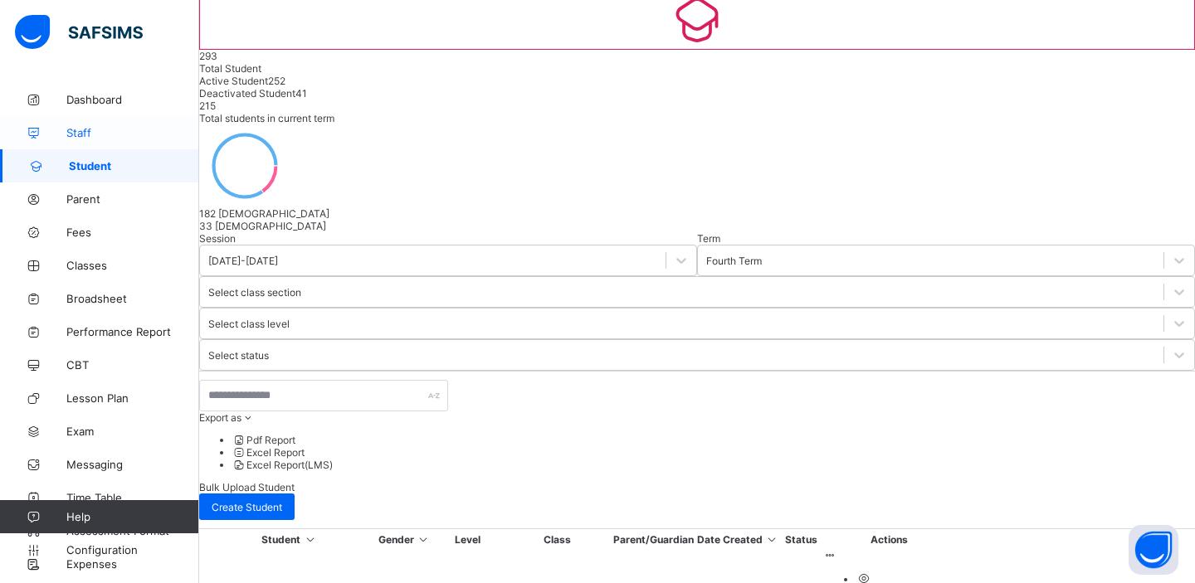
click at [77, 135] on span "Staff" at bounding box center [132, 132] width 133 height 13
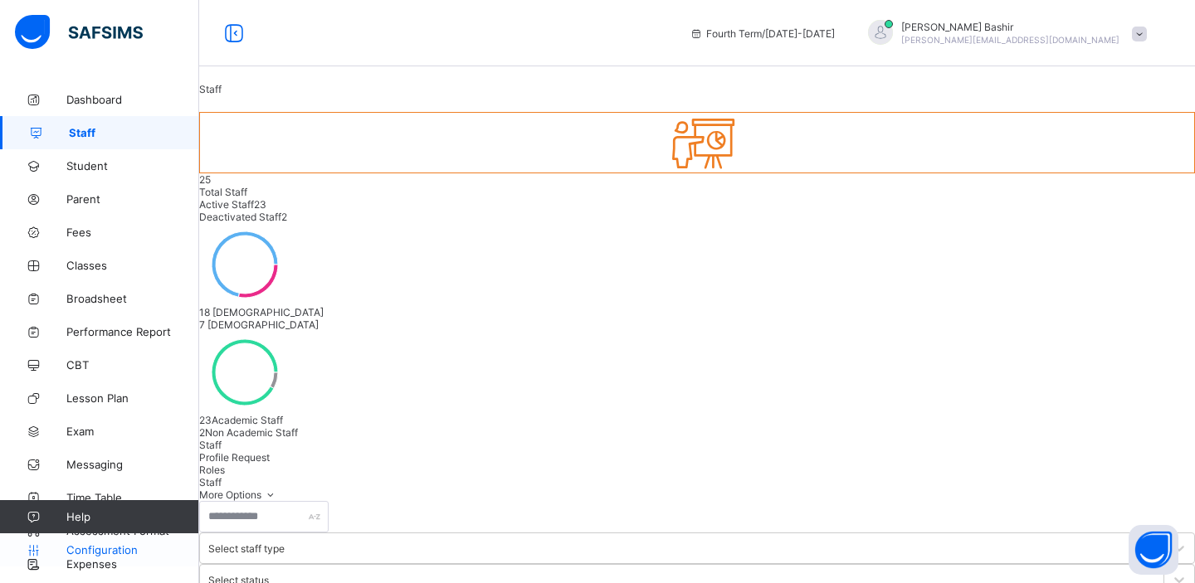
click at [123, 545] on span "Configuration" at bounding box center [132, 550] width 132 height 13
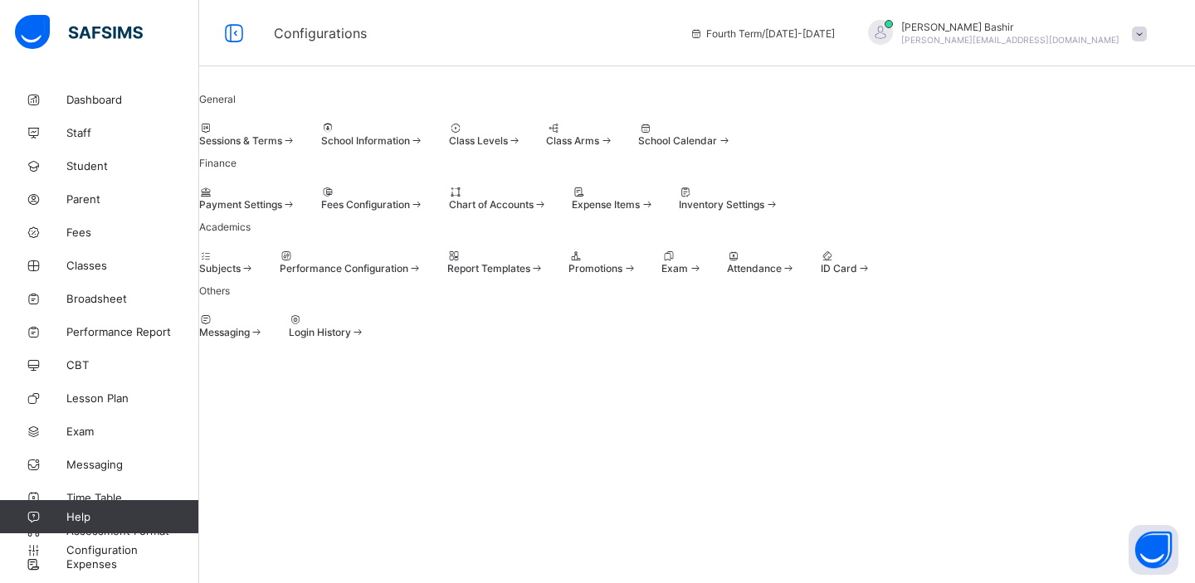
scroll to position [68, 0]
click at [264, 326] on div at bounding box center [231, 320] width 65 height 12
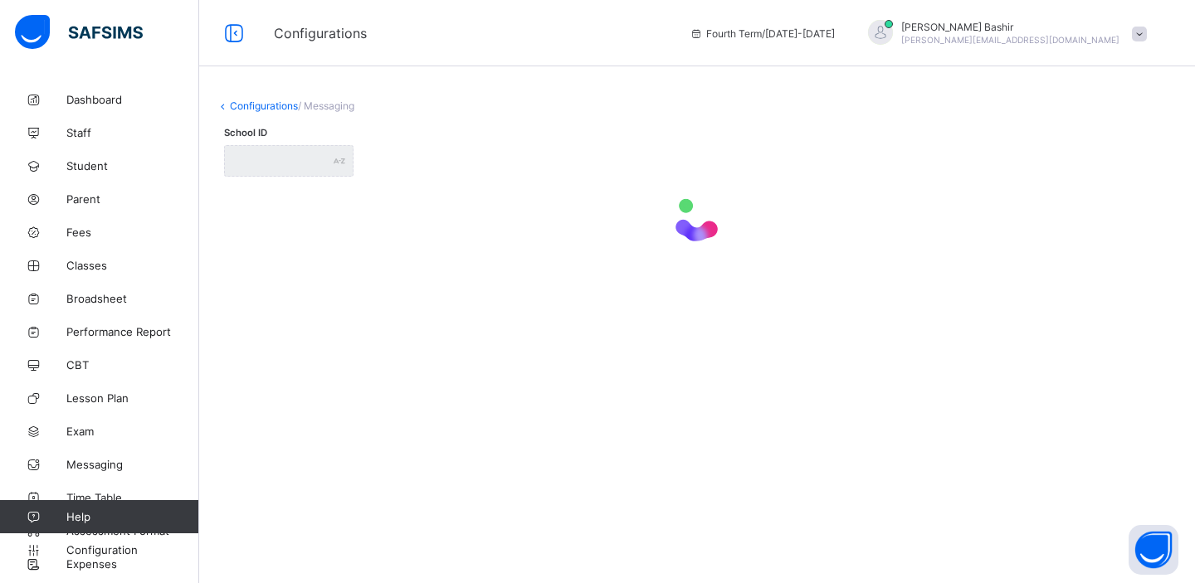
type input "**********"
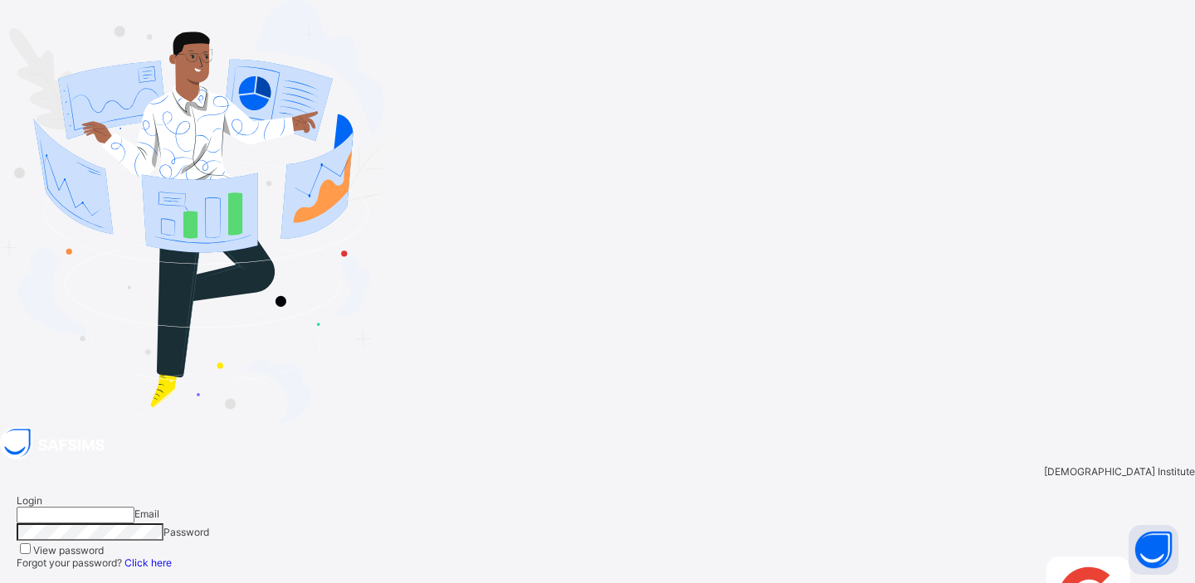
type input "**********"
